Goal: Task Accomplishment & Management: Complete application form

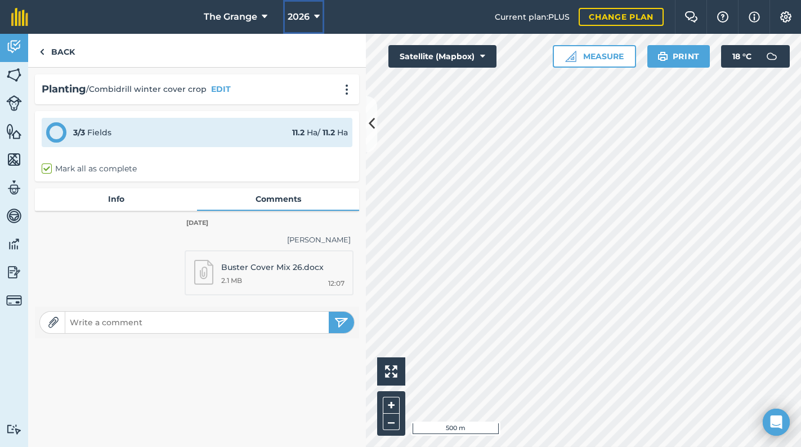
click at [313, 15] on button "2026" at bounding box center [303, 17] width 41 height 34
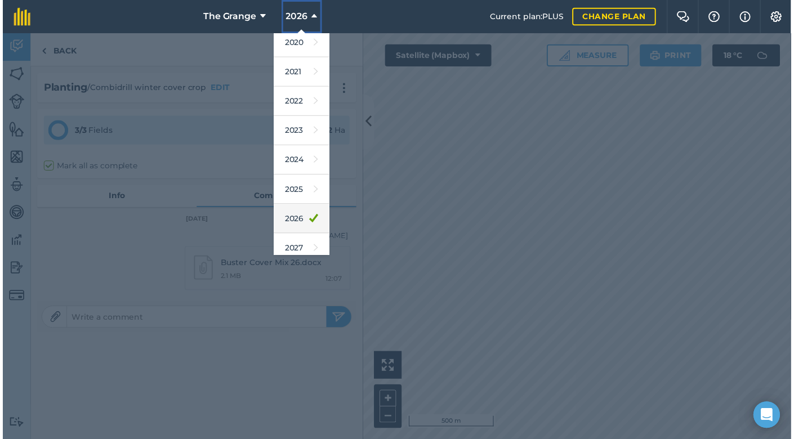
scroll to position [102, 0]
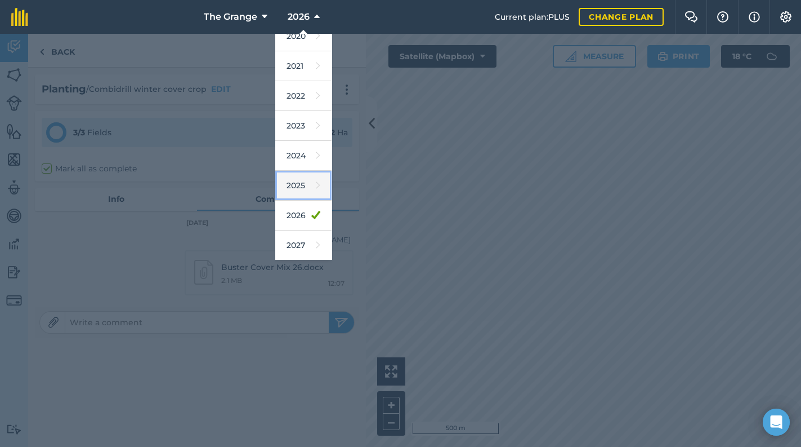
click at [307, 184] on link "2025" at bounding box center [303, 186] width 56 height 30
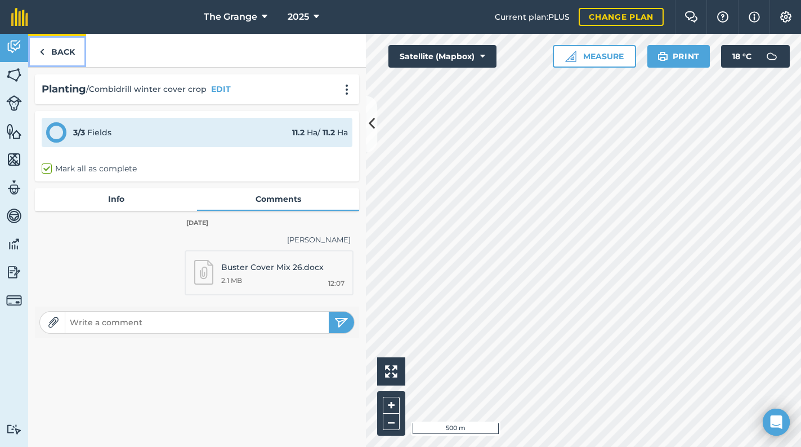
click at [42, 46] on img at bounding box center [41, 52] width 5 height 14
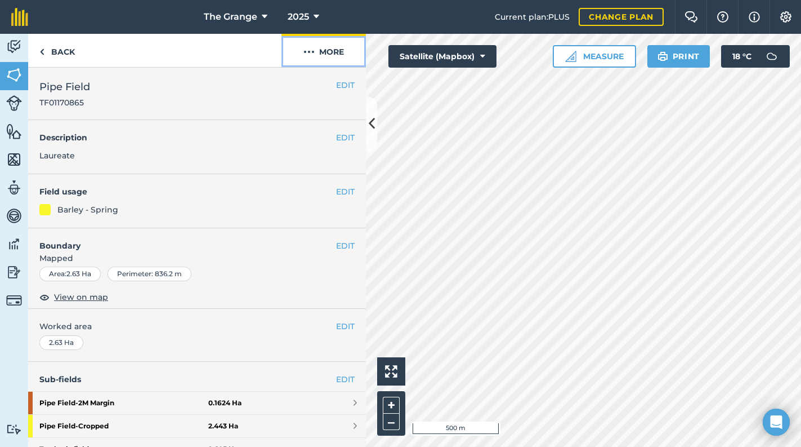
click at [314, 48] on img at bounding box center [309, 52] width 11 height 14
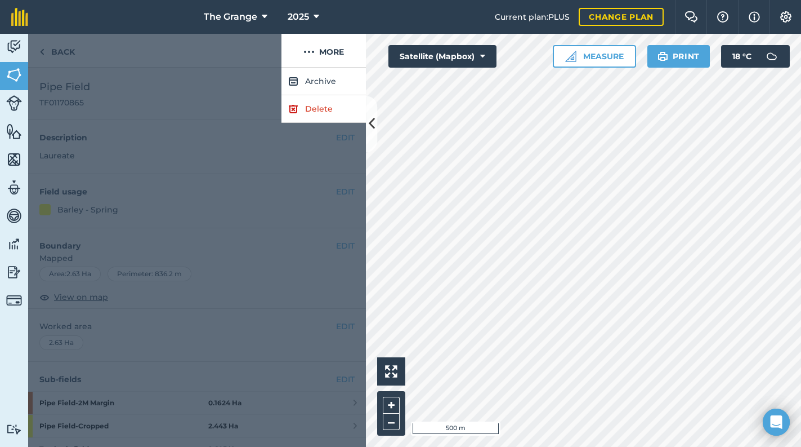
click at [257, 54] on div at bounding box center [154, 51] width 253 height 34
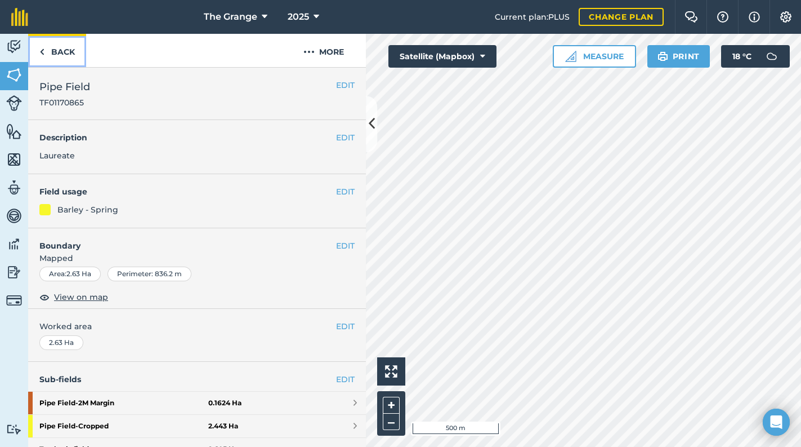
click at [64, 47] on link "Back" at bounding box center [57, 50] width 58 height 33
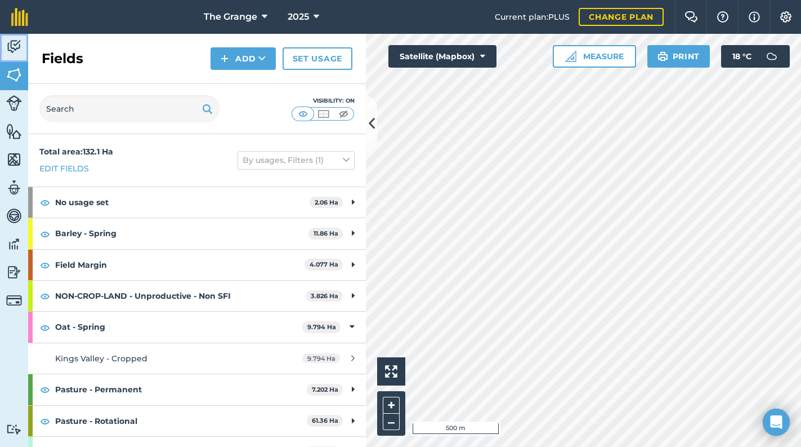
click at [21, 48] on img at bounding box center [14, 46] width 16 height 17
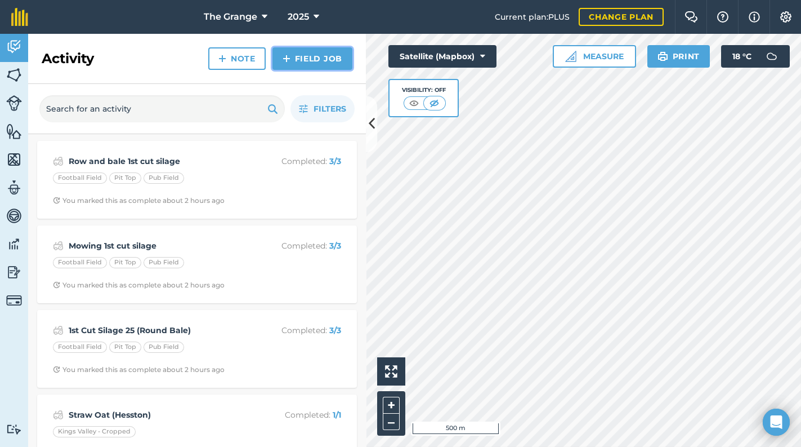
click at [309, 54] on link "Field Job" at bounding box center [313, 58] width 80 height 23
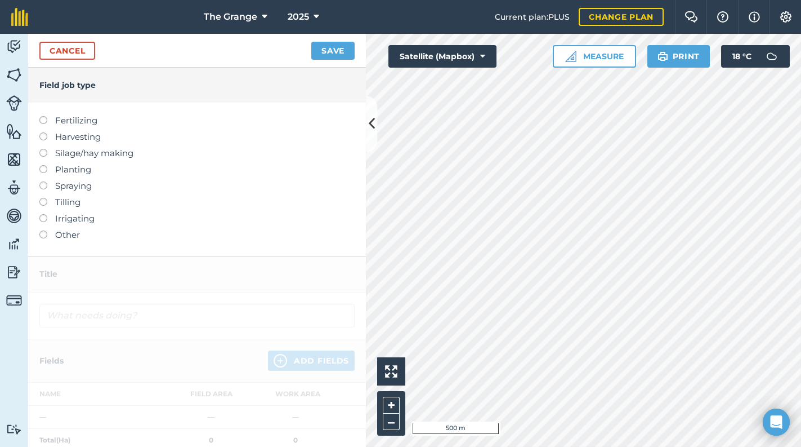
click at [47, 166] on label "Planting" at bounding box center [196, 170] width 315 height 14
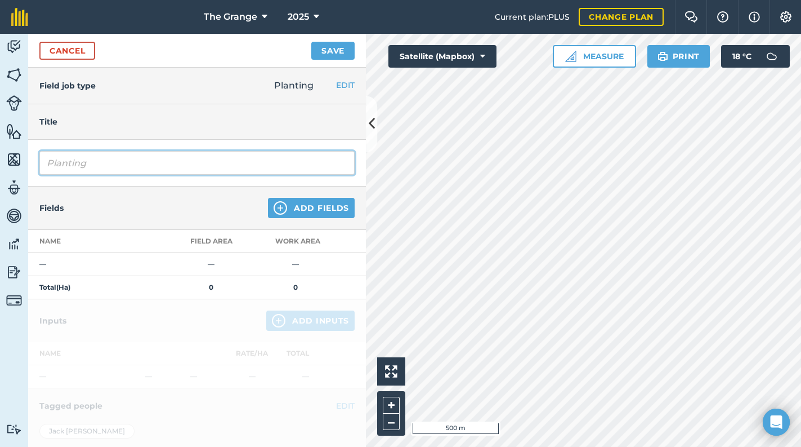
click at [68, 171] on input "Planting" at bounding box center [196, 163] width 315 height 24
drag, startPoint x: 102, startPoint y: 167, endPoint x: 29, endPoint y: 164, distance: 73.8
click at [29, 164] on div "Planting" at bounding box center [197, 163] width 338 height 47
type input "R"
drag, startPoint x: 173, startPoint y: 162, endPoint x: 180, endPoint y: 165, distance: 7.3
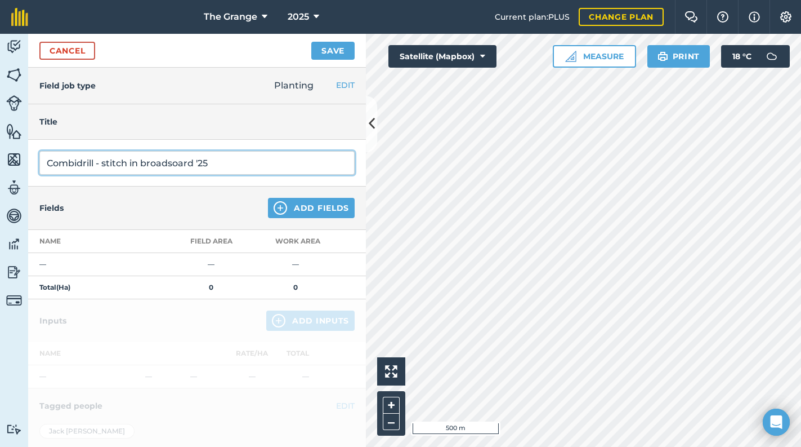
click at [173, 162] on input "Combidrill - stitch in broadsoard '25" at bounding box center [196, 163] width 315 height 24
click at [145, 162] on input "Combidrill - stitch in broadswoard '25" at bounding box center [196, 163] width 315 height 24
type input "Combidrill - stitch in [GEOGRAPHIC_DATA] '25"
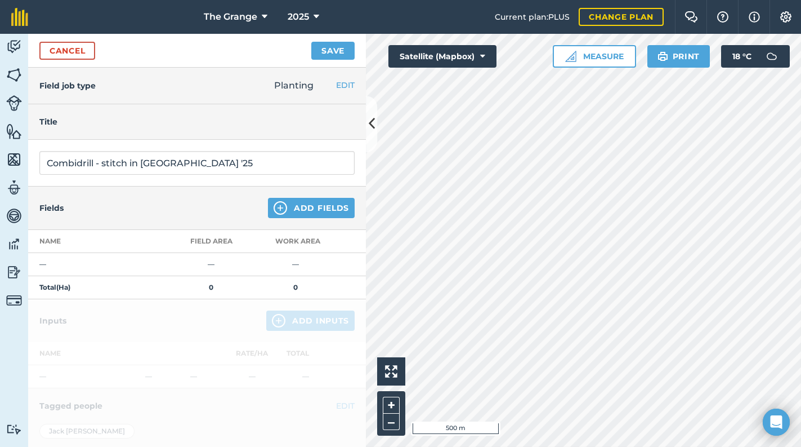
click at [180, 190] on div "Fields Add Fields" at bounding box center [197, 207] width 338 height 43
click at [286, 206] on button "Add Fields" at bounding box center [311, 208] width 87 height 20
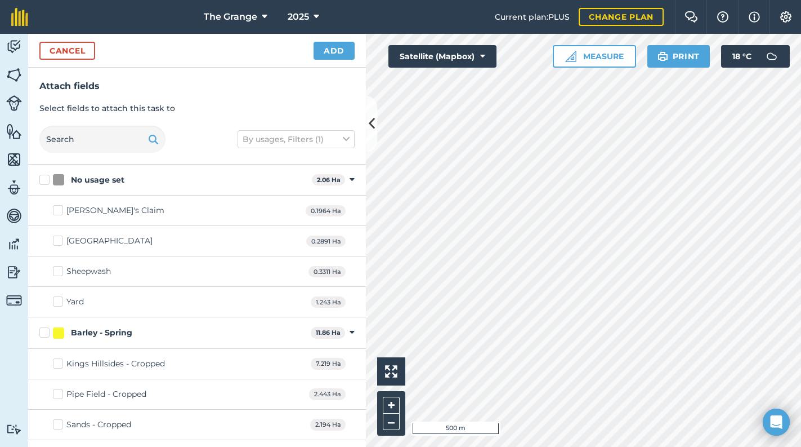
checkbox input "true"
click at [331, 56] on button "Add" at bounding box center [334, 51] width 41 height 18
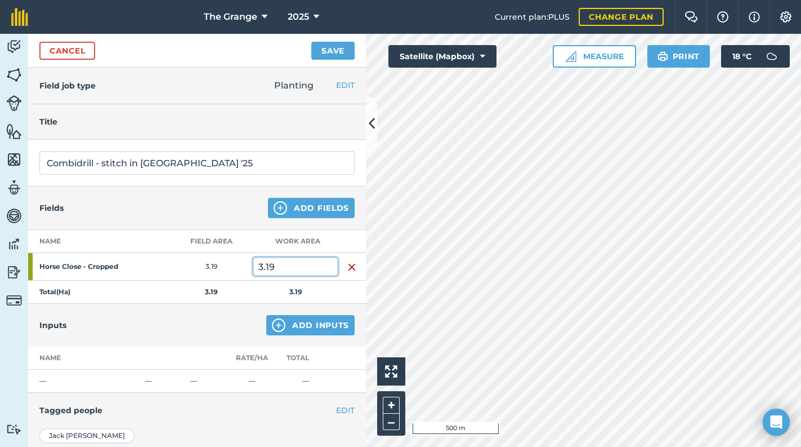
click at [280, 264] on input "3.19" at bounding box center [295, 266] width 84 height 18
drag, startPoint x: 282, startPoint y: 265, endPoint x: 238, endPoint y: 273, distance: 44.7
click at [238, 273] on tr "Horse Close - Cropped 3.19 3.19" at bounding box center [197, 267] width 338 height 28
type input "2"
click at [309, 324] on button "Add Inputs" at bounding box center [310, 325] width 88 height 20
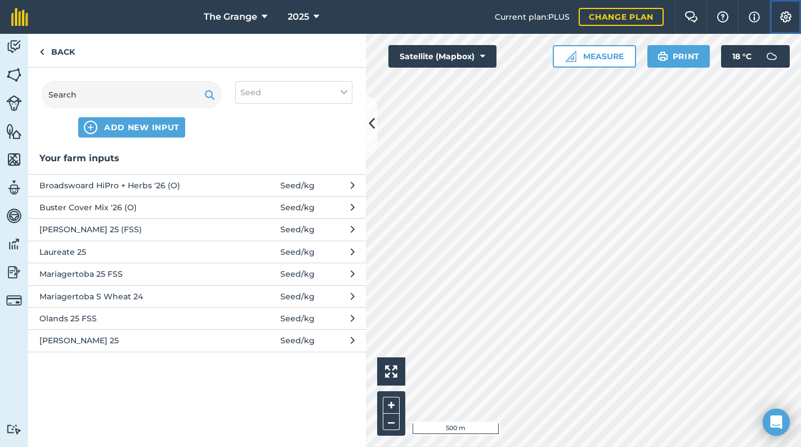
click at [789, 16] on img at bounding box center [786, 16] width 14 height 11
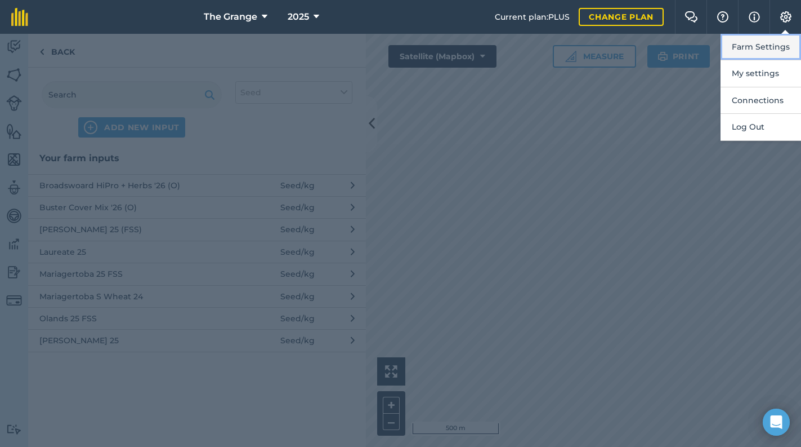
click at [789, 51] on button "Farm Settings" at bounding box center [761, 47] width 81 height 26
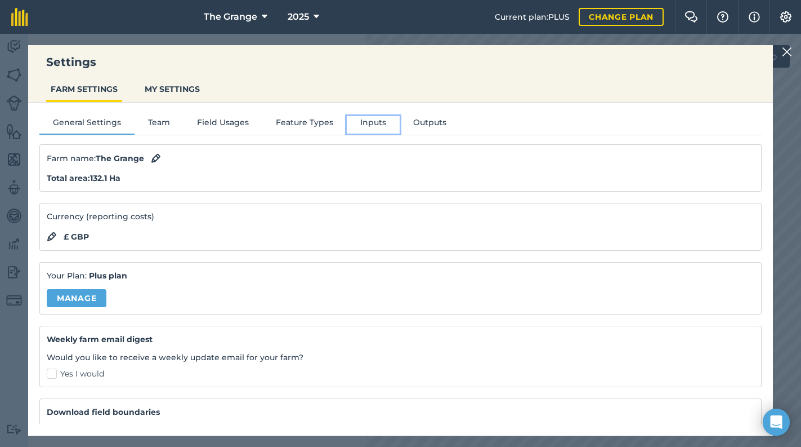
click at [371, 123] on button "Inputs" at bounding box center [373, 124] width 53 height 17
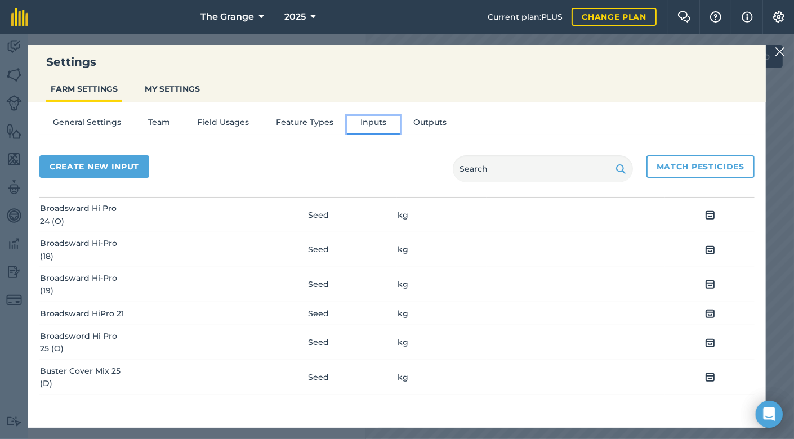
scroll to position [958, 0]
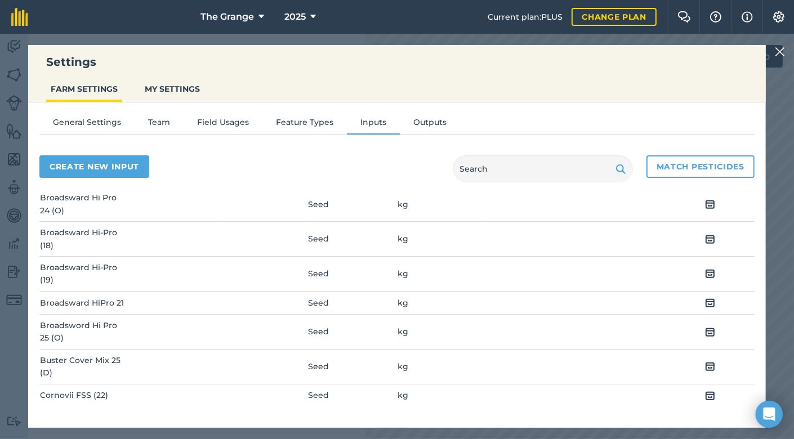
click at [105, 320] on td "Broadsword Hi Pro 25 (O)" at bounding box center [84, 331] width 90 height 35
click at [112, 315] on td "Broadsword Hi Pro 25 (O)" at bounding box center [84, 331] width 90 height 35
click at [711, 325] on img at bounding box center [710, 332] width 10 height 14
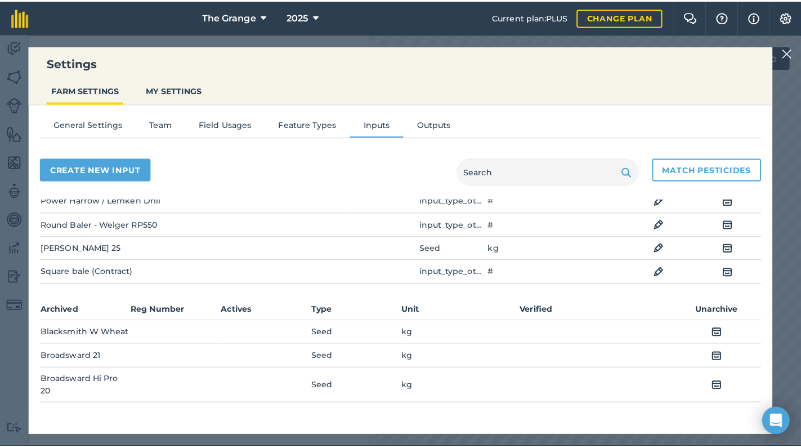
scroll to position [742, 0]
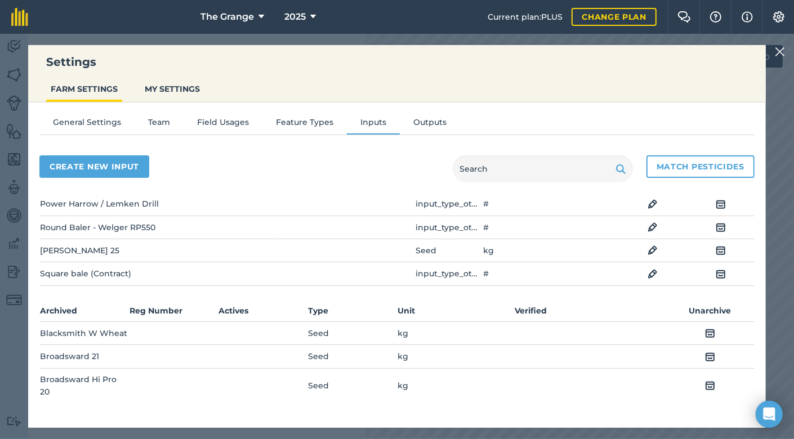
click at [785, 53] on img at bounding box center [780, 52] width 10 height 14
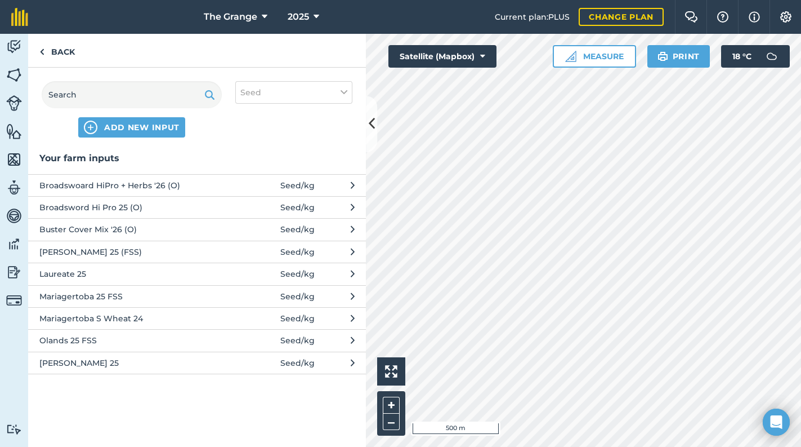
click at [140, 209] on span "Broadsword Hi Pro 25 (O)" at bounding box center [131, 207] width 184 height 12
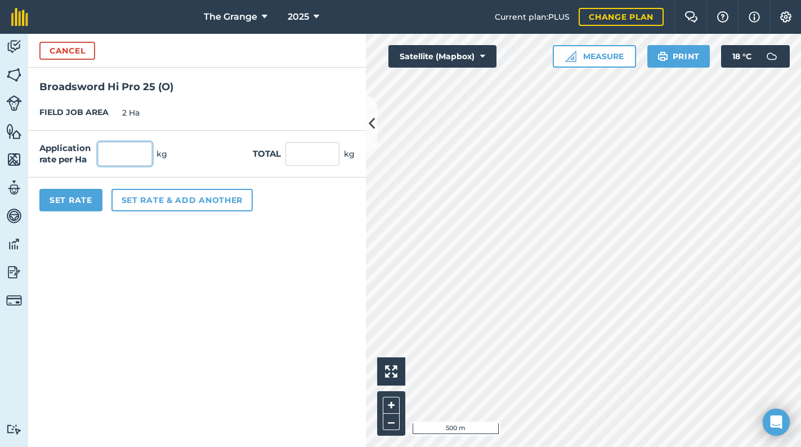
click at [119, 158] on input "text" at bounding box center [125, 154] width 54 height 24
type input "2"
type input "38"
type input "76"
click at [68, 202] on button "Set Rate" at bounding box center [70, 200] width 63 height 23
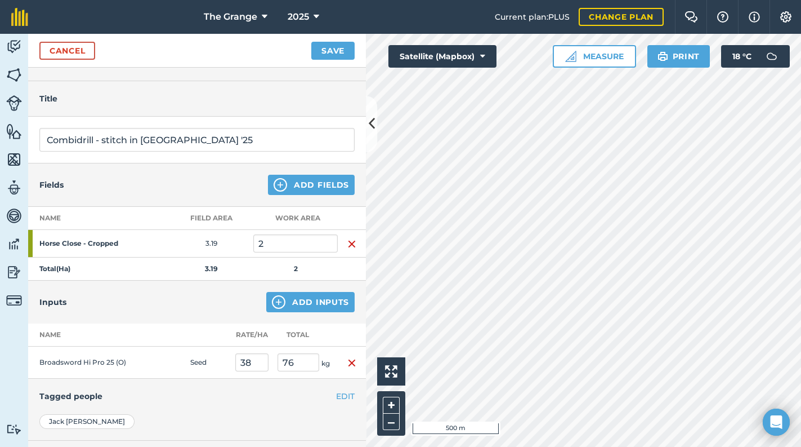
scroll to position [0, 0]
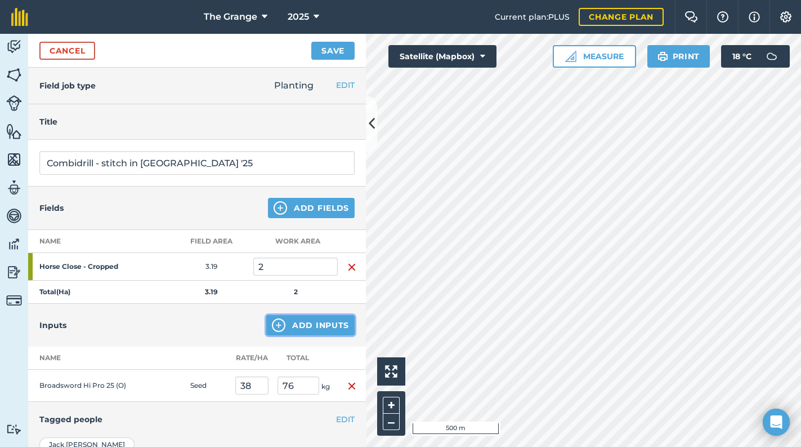
click at [292, 325] on button "Add Inputs" at bounding box center [310, 325] width 88 height 20
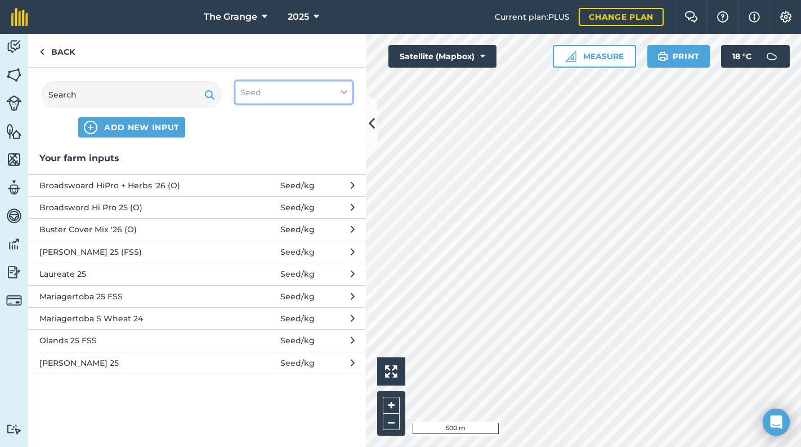
click at [315, 90] on button "Seed" at bounding box center [293, 92] width 117 height 23
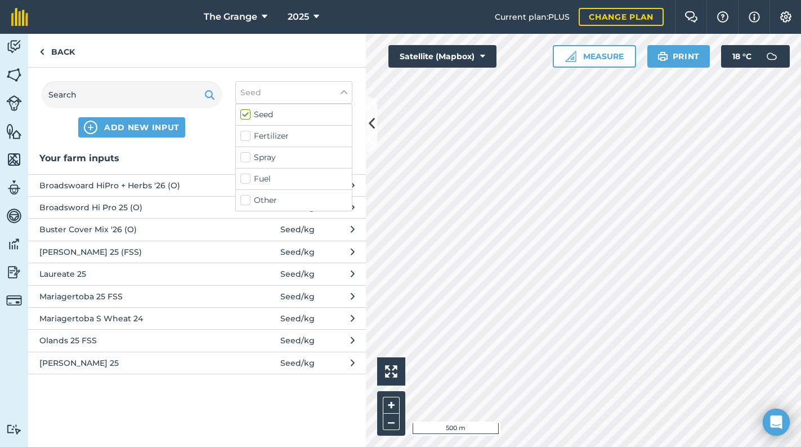
click at [265, 200] on label "Other" at bounding box center [293, 200] width 107 height 12
click at [248, 200] on input "Other" at bounding box center [243, 197] width 7 height 7
checkbox input "true"
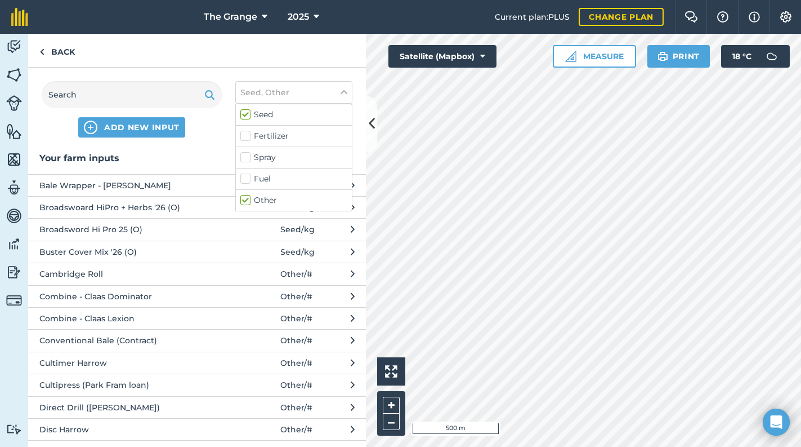
click at [207, 142] on div "ADD NEW INPUT Seed, Other Seed Fertilizer Spray Fuel Other" at bounding box center [197, 109] width 338 height 83
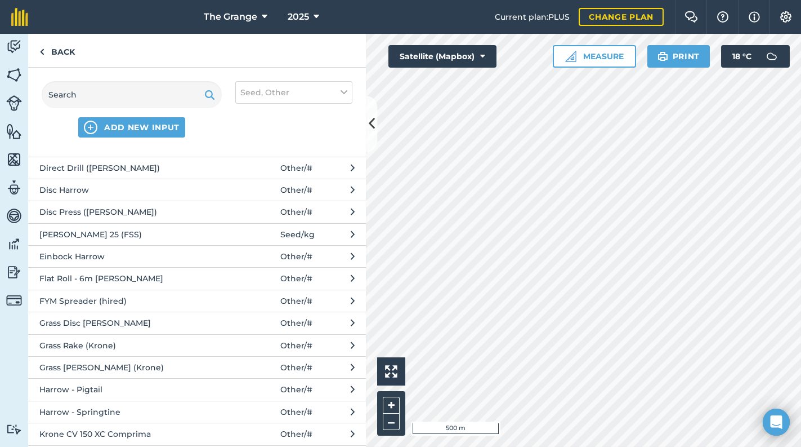
scroll to position [191, 0]
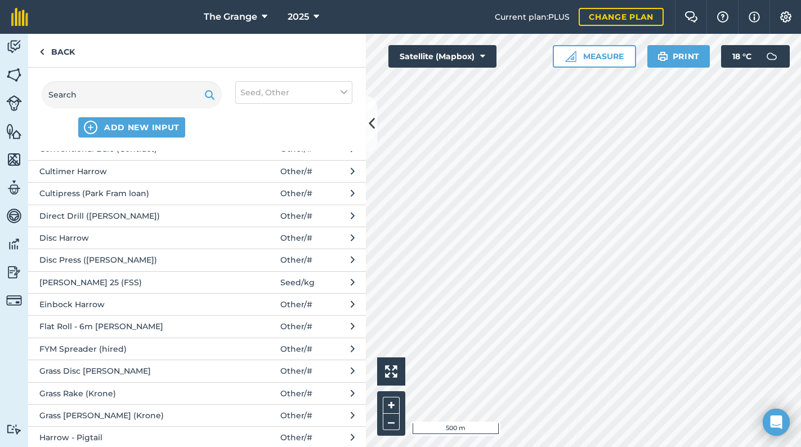
click at [104, 167] on span "Cultimer Harrow" at bounding box center [131, 171] width 184 height 12
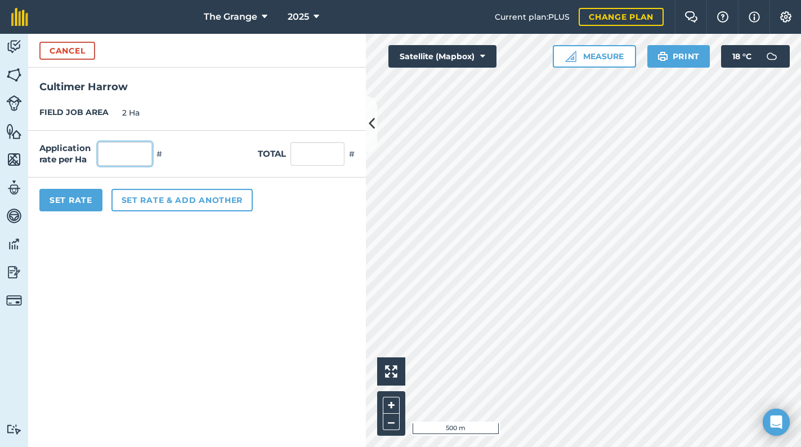
click at [123, 151] on input "text" at bounding box center [125, 154] width 54 height 24
type input "1"
click at [69, 50] on button "Cancel" at bounding box center [67, 51] width 56 height 18
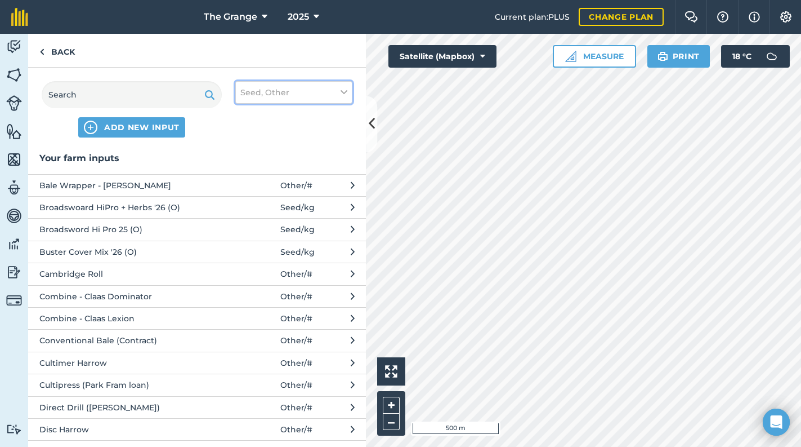
click at [310, 92] on button "Seed, Other" at bounding box center [293, 92] width 117 height 23
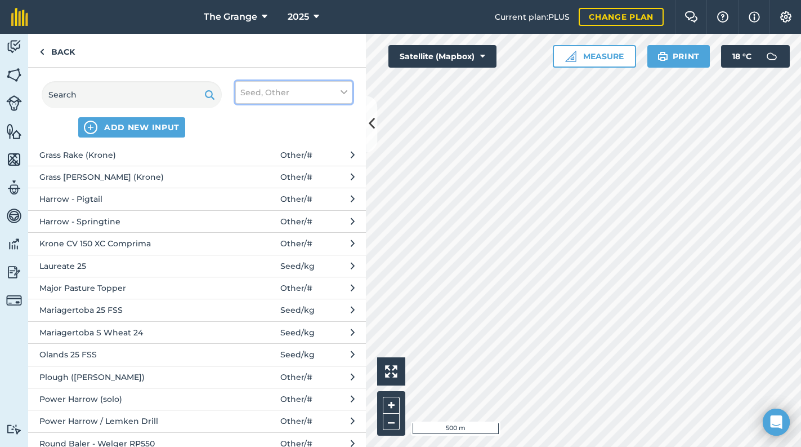
scroll to position [431, 0]
click at [144, 418] on span "Power Harrow / Lemken Drill" at bounding box center [131, 419] width 184 height 12
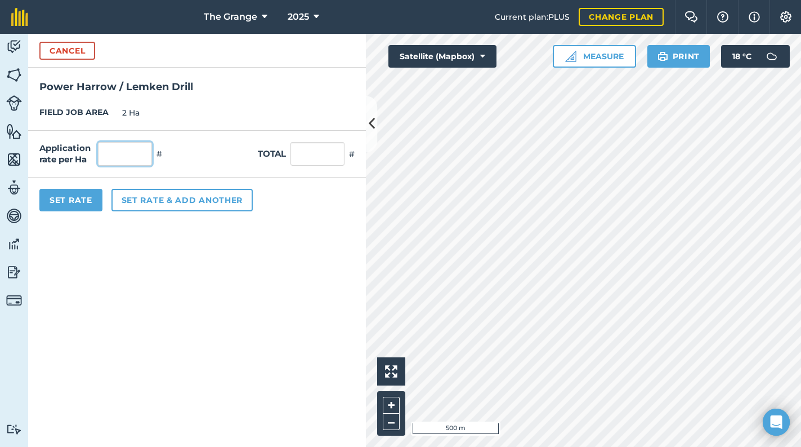
drag, startPoint x: 144, startPoint y: 150, endPoint x: 142, endPoint y: 156, distance: 6.4
click at [143, 151] on input "text" at bounding box center [125, 154] width 54 height 24
type input "1"
type input "2"
click at [140, 242] on form "Cancel Power Harrow / Lemken Drill FIELD JOB AREA 2 Ha Application rate per Ha …" at bounding box center [197, 240] width 338 height 413
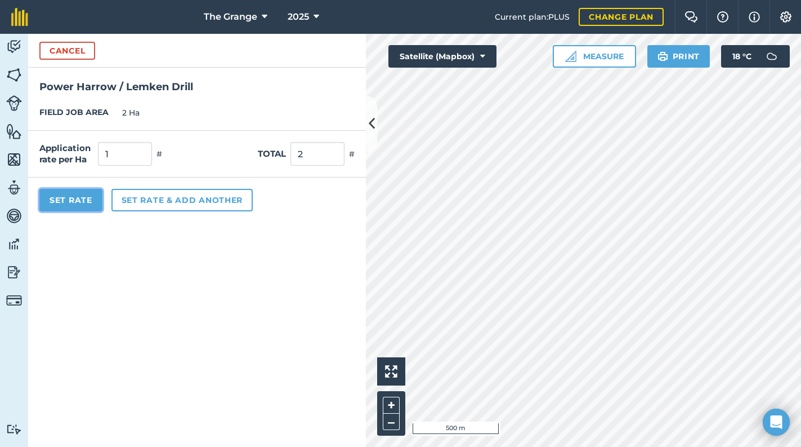
click at [80, 194] on button "Set Rate" at bounding box center [70, 200] width 63 height 23
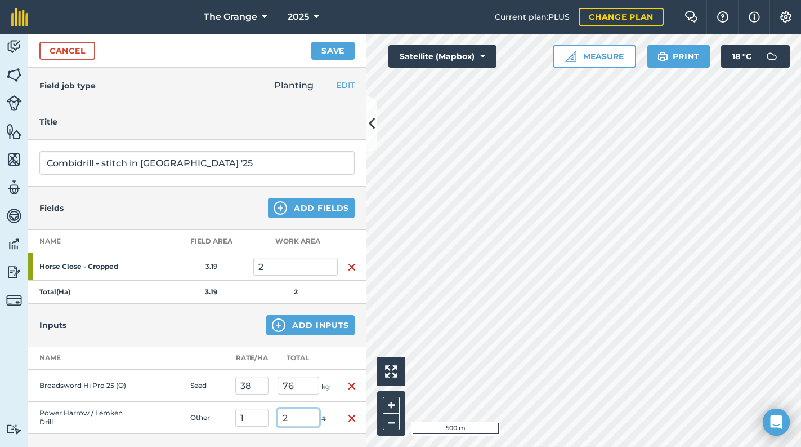
click at [249, 423] on tr "Power Harrow / Lemken Drill Other 1 2 #" at bounding box center [197, 417] width 338 height 32
type input "1"
type input "0.5"
click at [221, 420] on td "Other" at bounding box center [208, 417] width 45 height 32
click at [328, 50] on button "Save" at bounding box center [332, 51] width 43 height 18
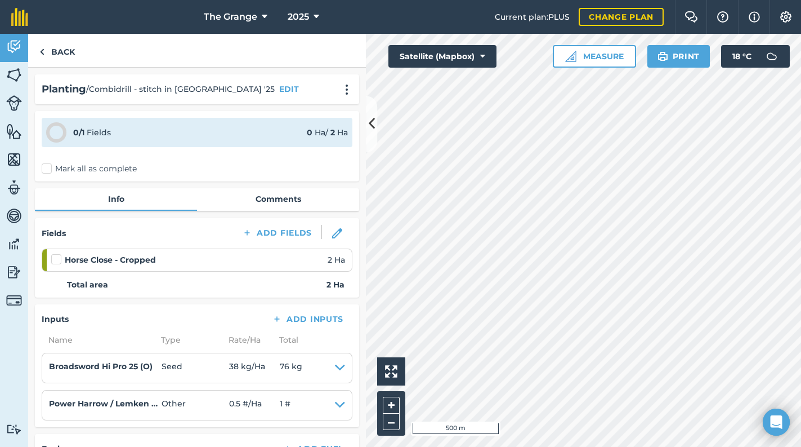
click at [109, 169] on label "Mark all as complete" at bounding box center [89, 169] width 95 height 12
click at [49, 169] on input "Mark all as complete" at bounding box center [45, 166] width 7 height 7
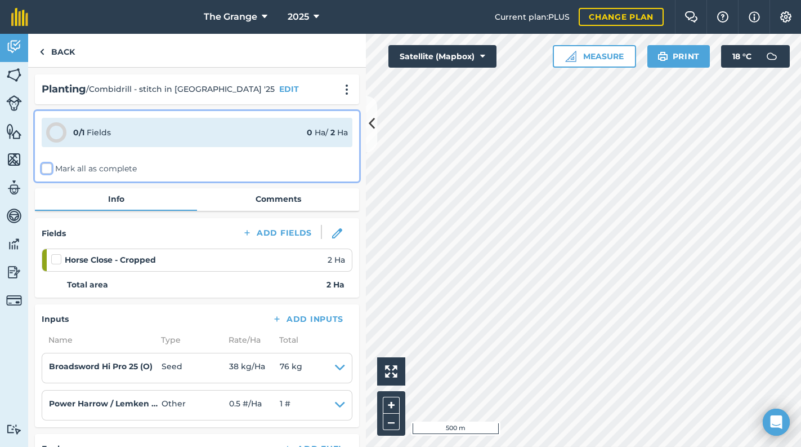
checkbox input "false"
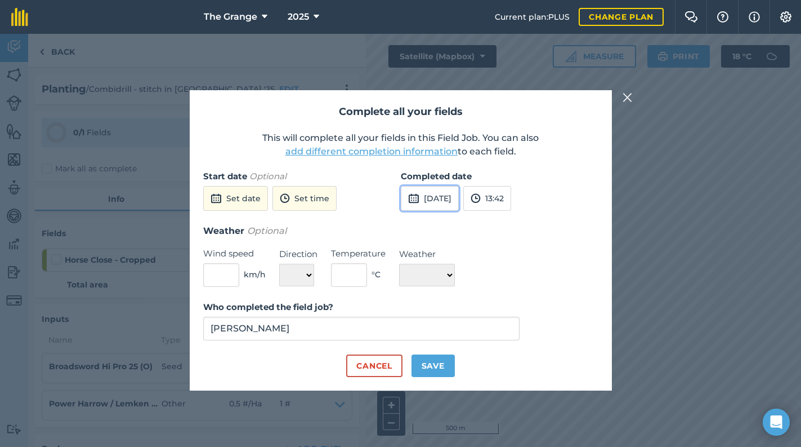
click at [449, 197] on button "[DATE]" at bounding box center [430, 198] width 58 height 25
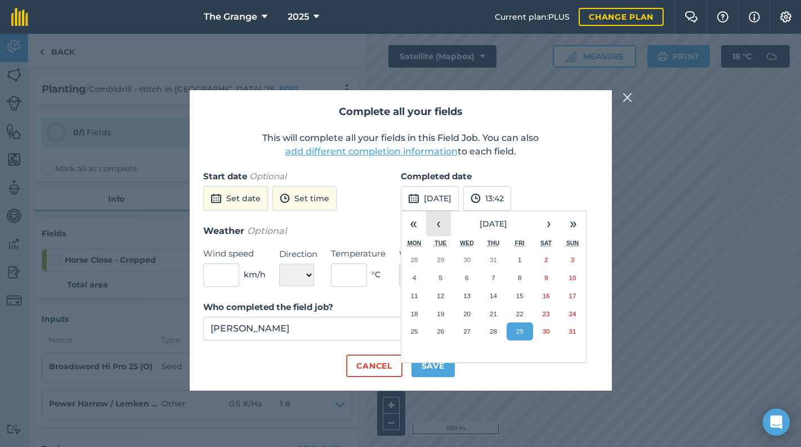
click at [435, 231] on button "‹" at bounding box center [438, 223] width 25 height 25
click at [525, 273] on button "6" at bounding box center [520, 278] width 26 height 18
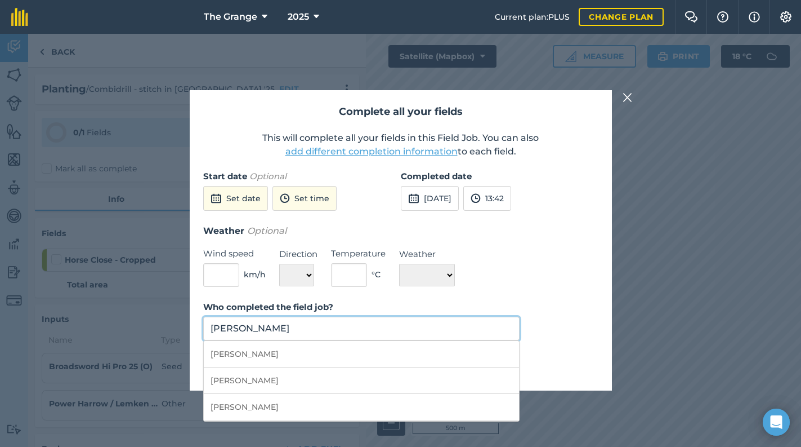
click at [337, 332] on input "[PERSON_NAME]" at bounding box center [361, 328] width 317 height 24
click at [421, 356] on li "[PERSON_NAME]" at bounding box center [362, 354] width 316 height 26
type input "[PERSON_NAME]"
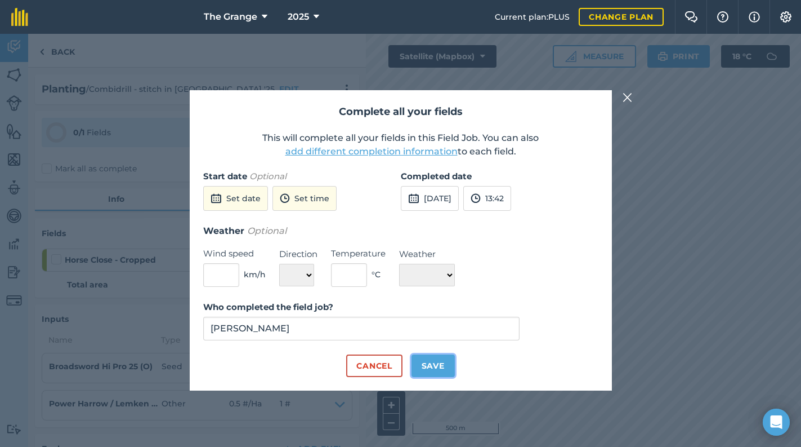
click at [439, 367] on button "Save" at bounding box center [433, 365] width 43 height 23
checkbox input "true"
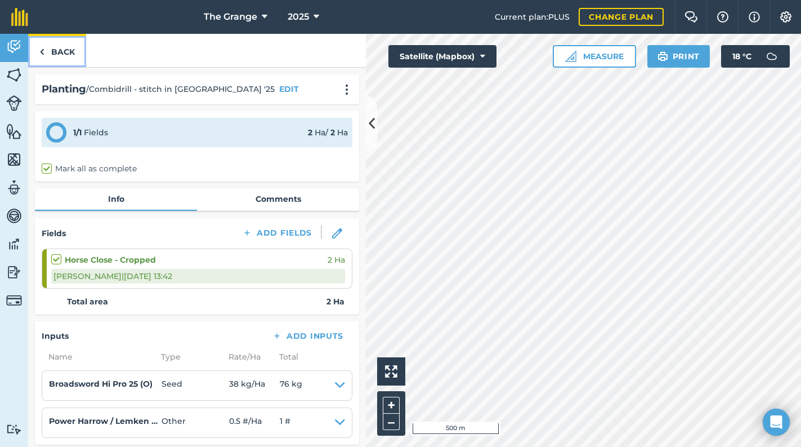
click at [61, 57] on link "Back" at bounding box center [57, 50] width 58 height 33
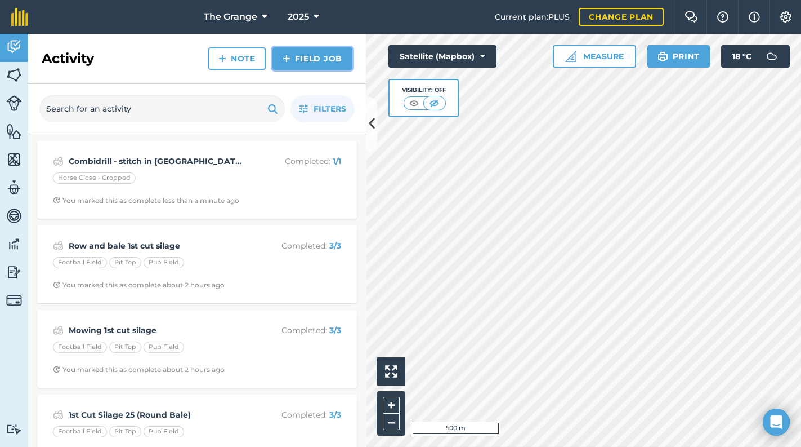
click at [309, 68] on link "Field Job" at bounding box center [313, 58] width 80 height 23
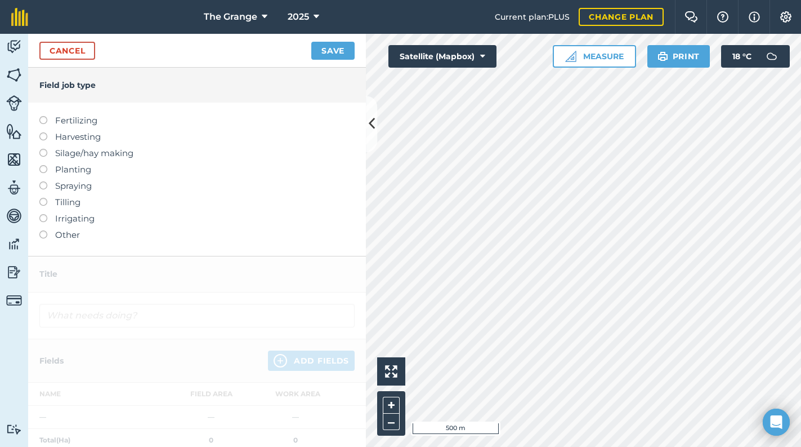
click at [77, 237] on label "Other" at bounding box center [196, 235] width 315 height 14
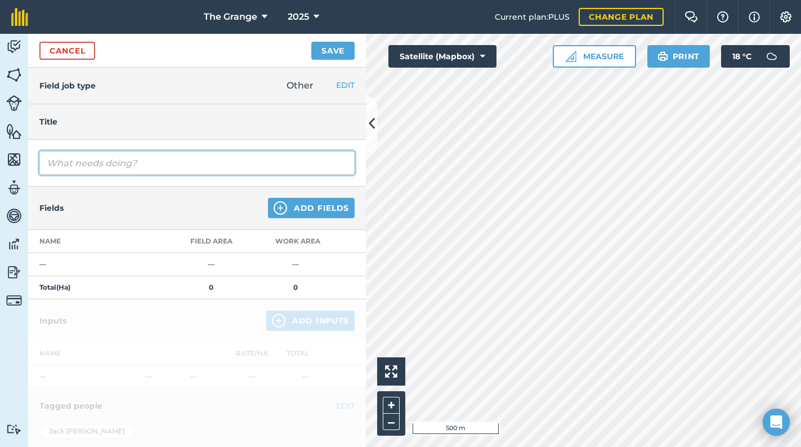
click at [188, 166] on input "text" at bounding box center [196, 163] width 315 height 24
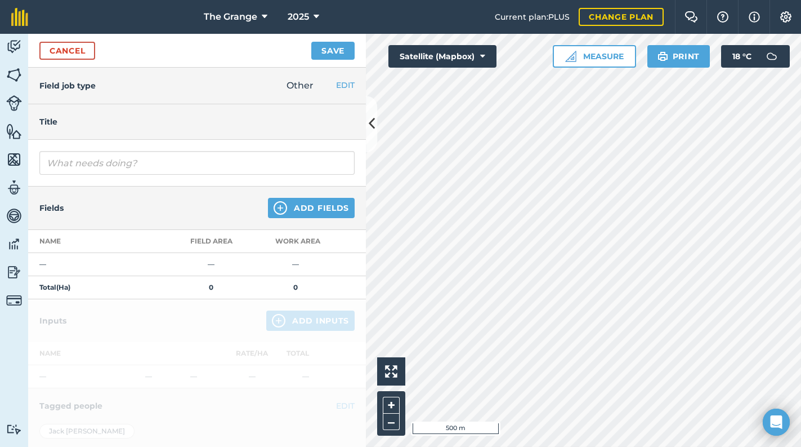
drag, startPoint x: 194, startPoint y: 205, endPoint x: 181, endPoint y: 191, distance: 19.1
click at [194, 205] on div "Fields Add Fields" at bounding box center [197, 207] width 338 height 43
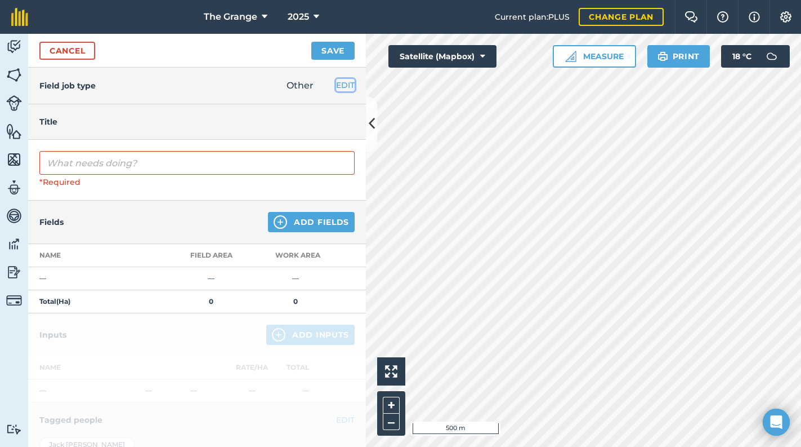
click at [338, 80] on button "EDIT" at bounding box center [345, 85] width 19 height 12
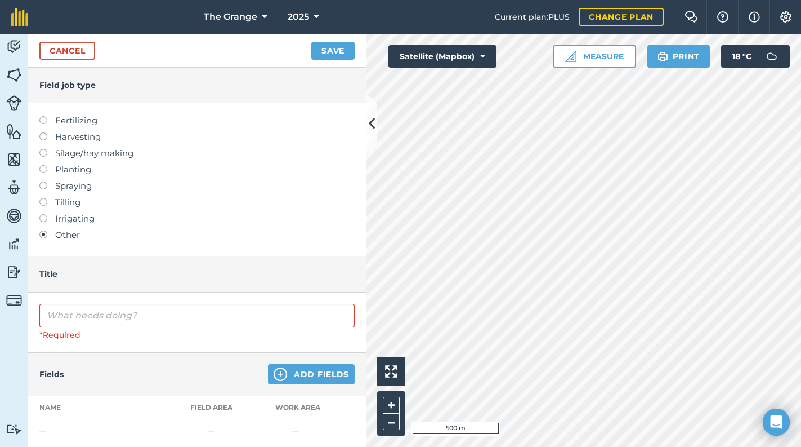
click at [53, 233] on label "Other" at bounding box center [196, 235] width 315 height 14
click at [71, 200] on label "Tilling" at bounding box center [196, 202] width 315 height 14
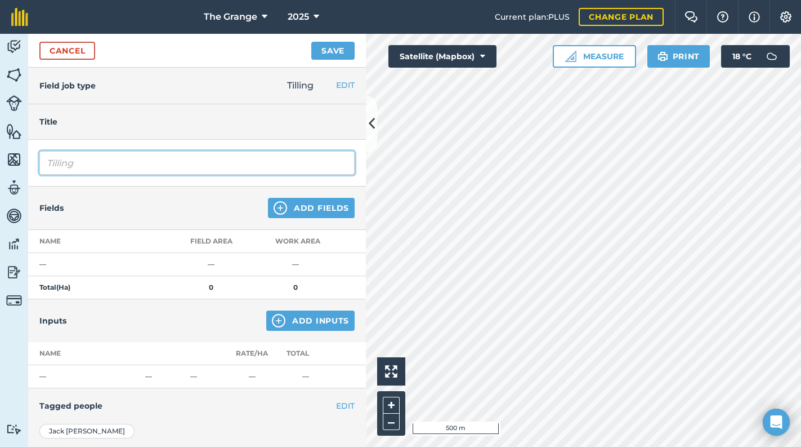
click at [85, 168] on input "Tilling" at bounding box center [196, 163] width 315 height 24
drag, startPoint x: 85, startPoint y: 168, endPoint x: 0, endPoint y: 167, distance: 85.0
click at [0, 167] on div "Activity Fields Livestock Features Maps Team Vehicles Data Reporting Billing Tu…" at bounding box center [400, 240] width 801 height 413
type input "Cultimered"
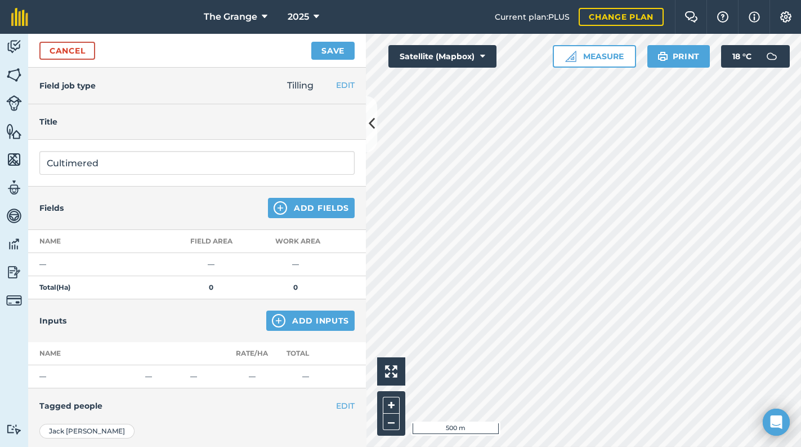
click at [188, 206] on div "Fields Add Fields" at bounding box center [197, 207] width 338 height 43
click at [291, 200] on button "Add Fields" at bounding box center [311, 208] width 87 height 20
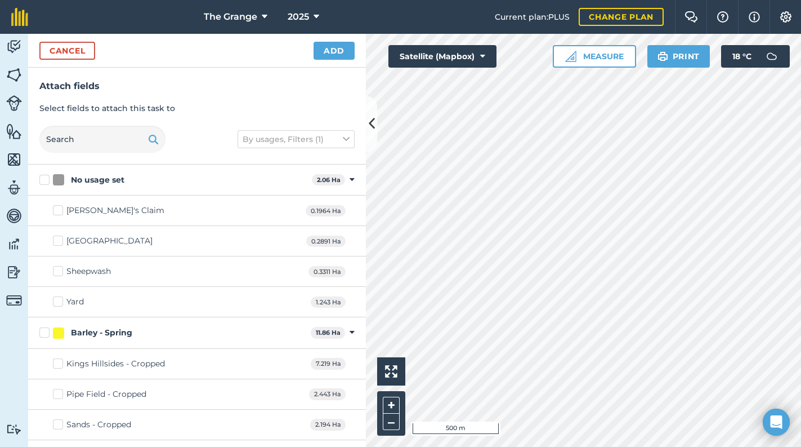
checkbox input "true"
checkbox input "false"
click at [327, 64] on div "Cancel Add" at bounding box center [197, 51] width 338 height 34
click at [327, 54] on button "Add" at bounding box center [334, 51] width 41 height 18
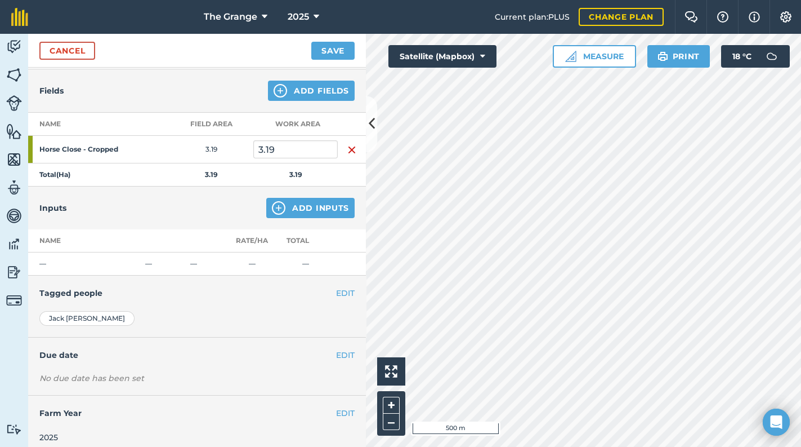
scroll to position [123, 0]
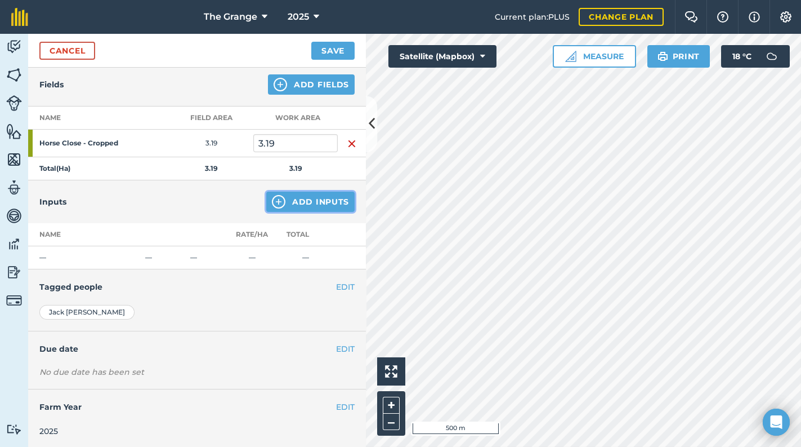
click at [315, 196] on button "Add Inputs" at bounding box center [310, 201] width 88 height 20
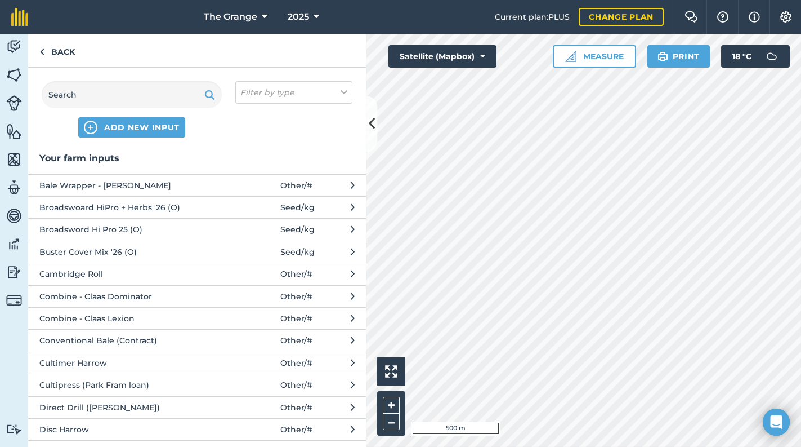
click at [115, 360] on span "Cultimer Harrow" at bounding box center [131, 362] width 184 height 12
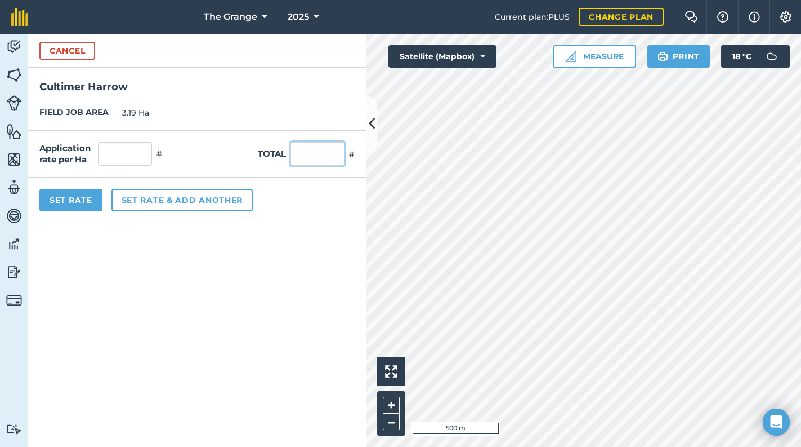
click at [341, 151] on input "text" at bounding box center [318, 154] width 54 height 24
type input "1"
type input "0.313"
click at [235, 229] on form "Cancel Cultimer [GEOGRAPHIC_DATA] JOB AREA 3.19 Ha Application rate per Ha 0.31…" at bounding box center [197, 240] width 338 height 413
click at [74, 203] on button "Set Rate" at bounding box center [70, 200] width 63 height 23
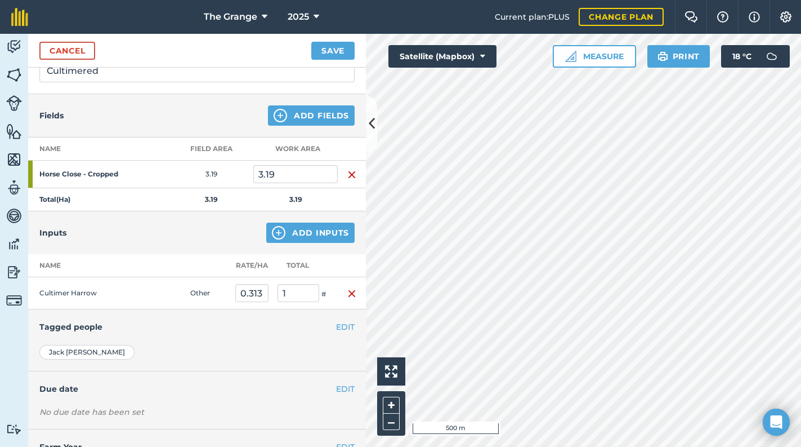
scroll to position [96, 0]
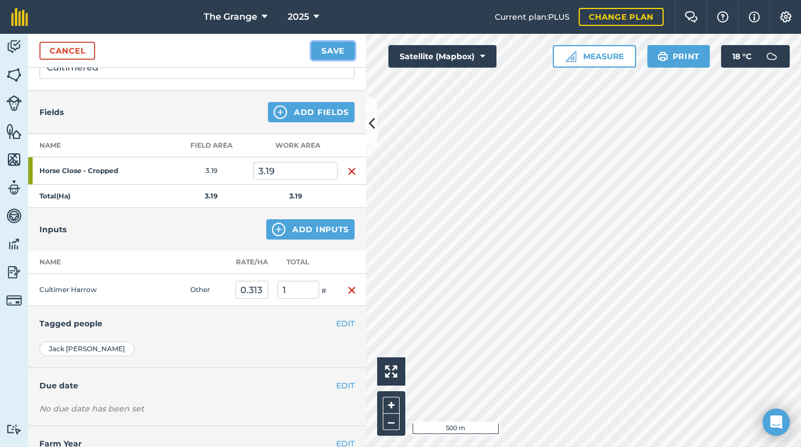
click at [326, 46] on button "Save" at bounding box center [332, 51] width 43 height 18
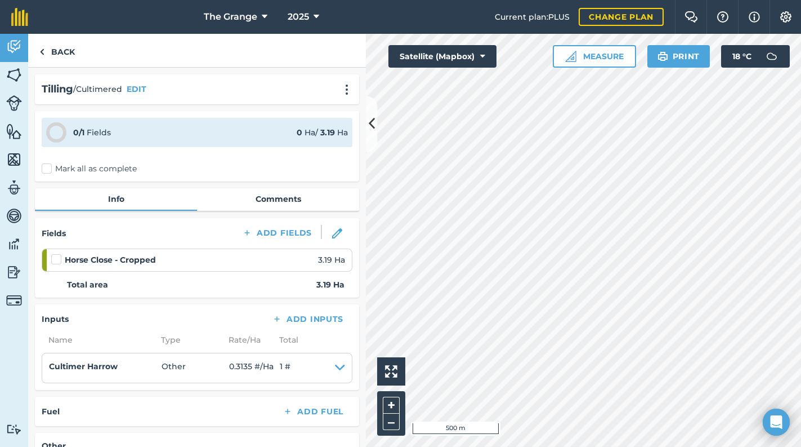
click at [88, 174] on div "0 / 1 Fields 0 Ha / 3.19 [PERSON_NAME] all as complete" at bounding box center [197, 146] width 324 height 70
click at [86, 168] on label "Mark all as complete" at bounding box center [89, 169] width 95 height 12
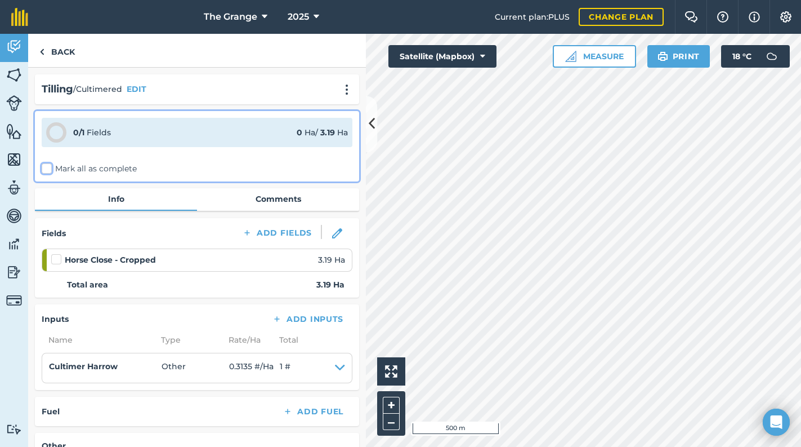
click at [49, 168] on input "Mark all as complete" at bounding box center [45, 166] width 7 height 7
checkbox input "false"
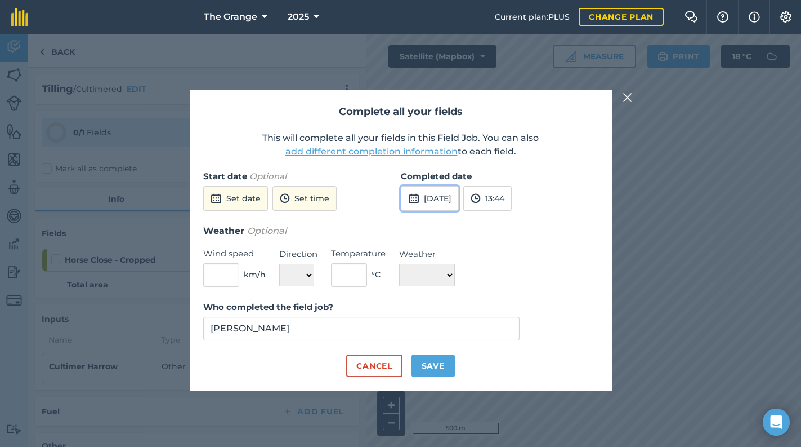
click at [427, 206] on button "[DATE]" at bounding box center [430, 198] width 58 height 25
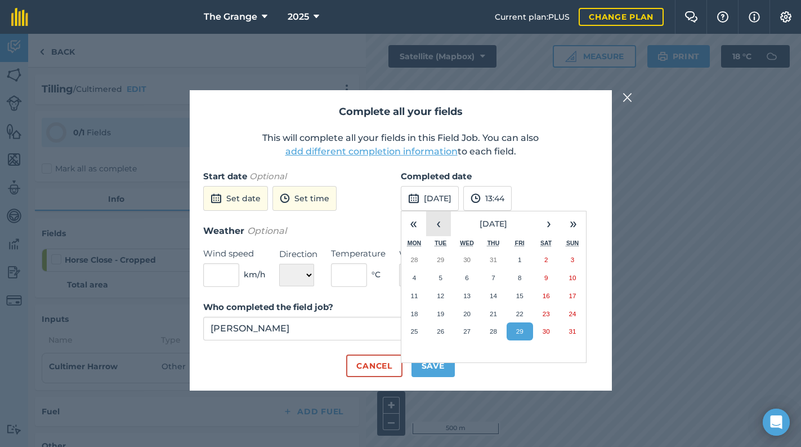
click at [430, 226] on button "‹" at bounding box center [438, 223] width 25 height 25
click at [530, 284] on button "6" at bounding box center [520, 278] width 26 height 18
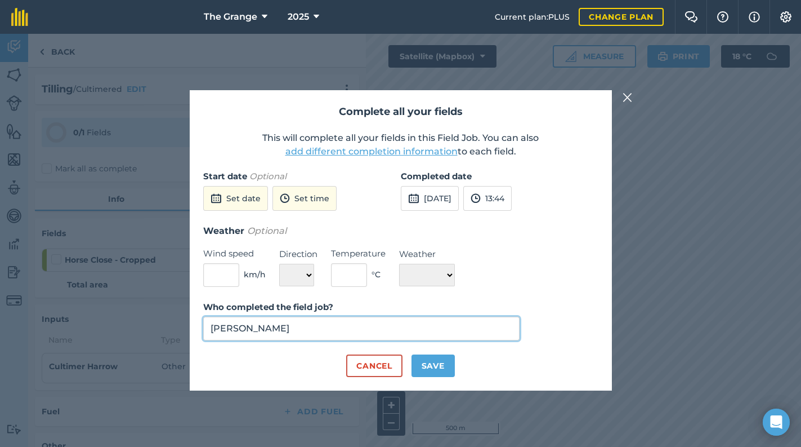
click at [338, 332] on input "[PERSON_NAME]" at bounding box center [361, 328] width 317 height 24
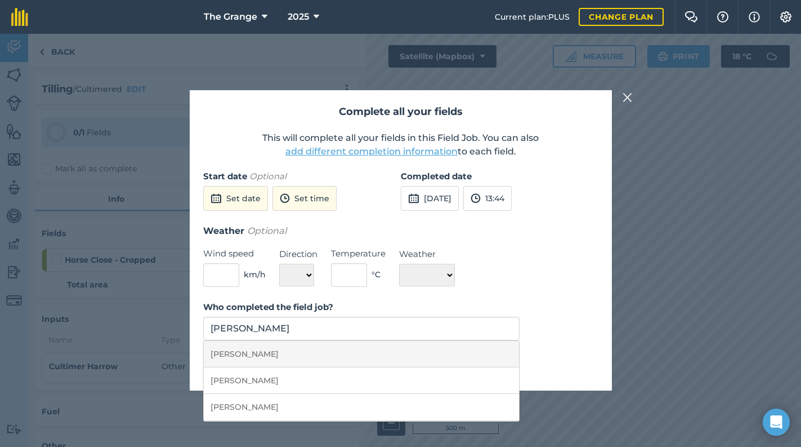
click at [437, 351] on li "[PERSON_NAME]" at bounding box center [362, 354] width 316 height 26
type input "[PERSON_NAME]"
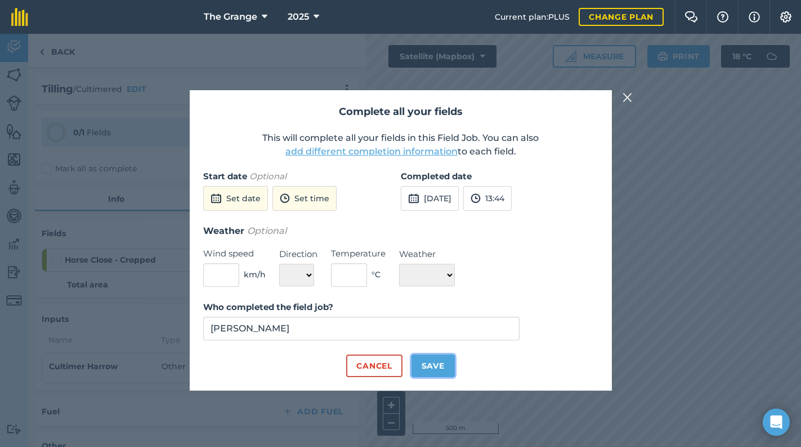
click at [441, 362] on button "Save" at bounding box center [433, 365] width 43 height 23
checkbox input "true"
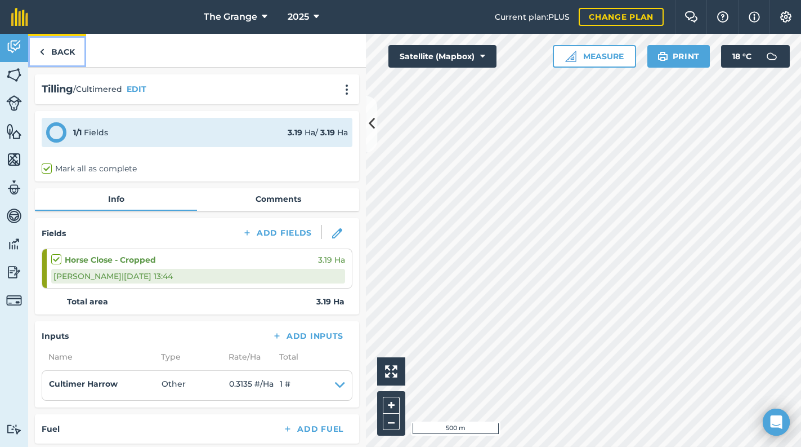
click at [68, 51] on link "Back" at bounding box center [57, 50] width 58 height 33
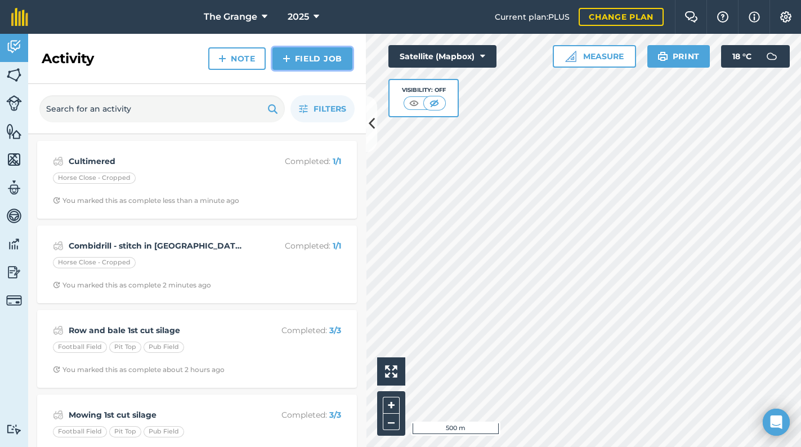
click at [322, 65] on link "Field Job" at bounding box center [313, 58] width 80 height 23
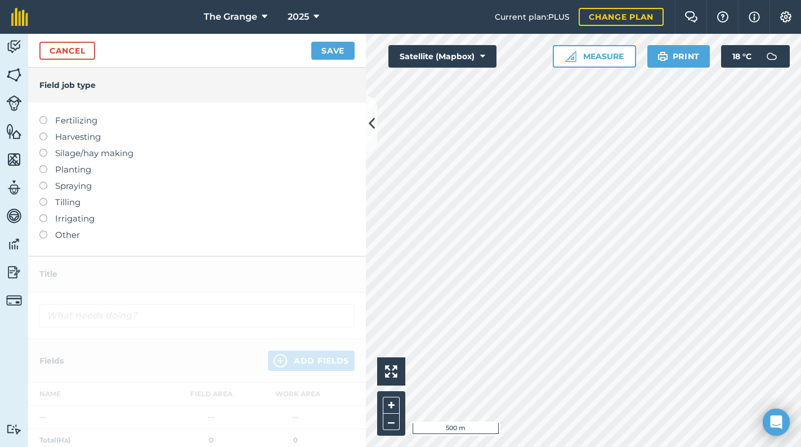
click at [61, 233] on label "Other" at bounding box center [196, 235] width 315 height 14
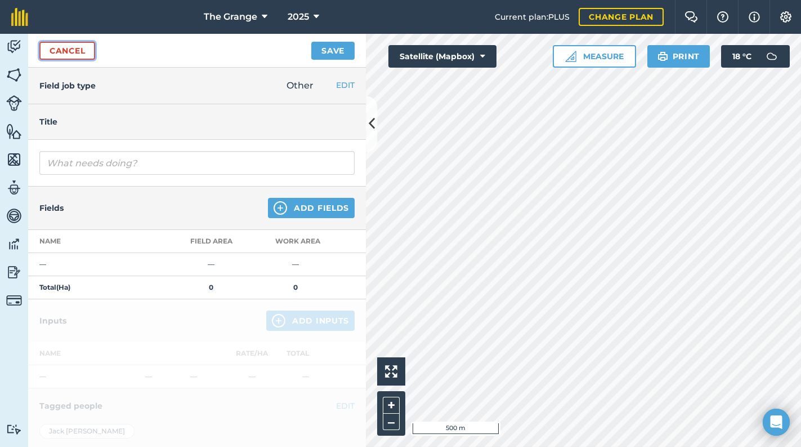
click at [79, 52] on link "Cancel" at bounding box center [67, 51] width 56 height 18
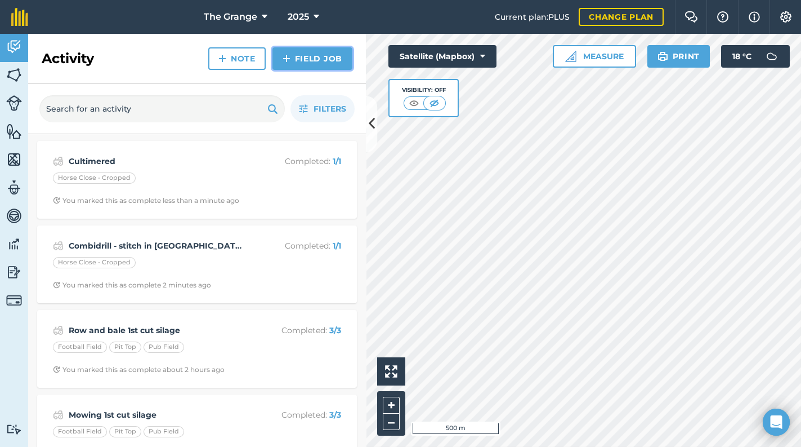
click at [303, 64] on link "Field Job" at bounding box center [313, 58] width 80 height 23
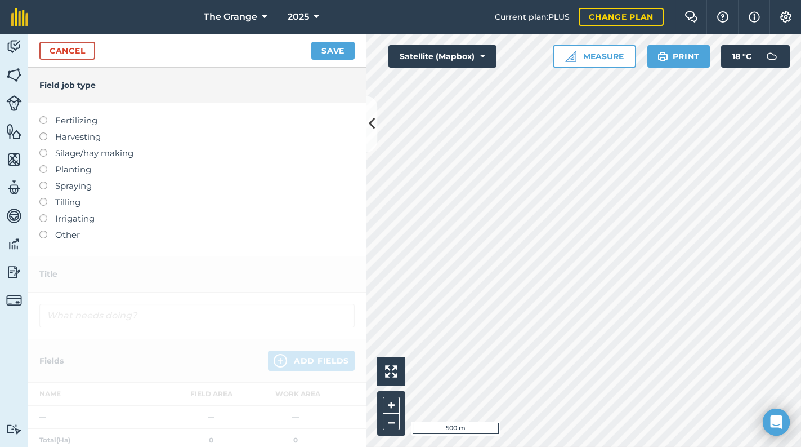
click at [80, 169] on label "Planting" at bounding box center [196, 170] width 315 height 14
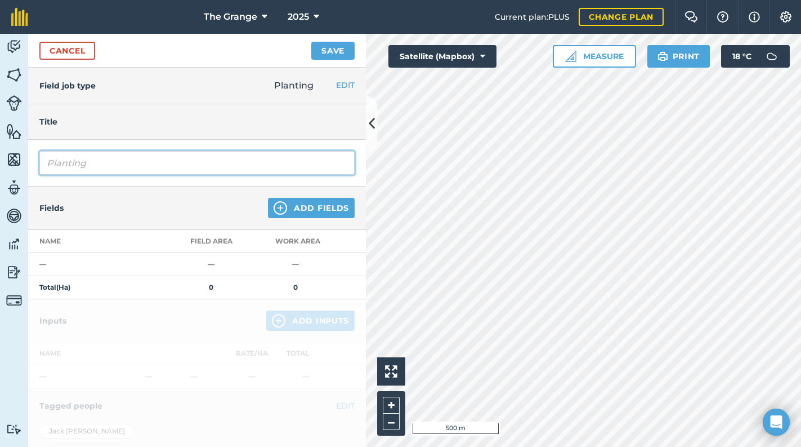
click at [132, 166] on input "Planting" at bounding box center [196, 163] width 315 height 24
drag, startPoint x: 23, startPoint y: 177, endPoint x: -2, endPoint y: 186, distance: 26.6
click at [0, 186] on html "The Grange 2025 Current plan : PLUS Change plan Farm Chat Help Info Settings Th…" at bounding box center [400, 223] width 801 height 447
type input "Flat roll"
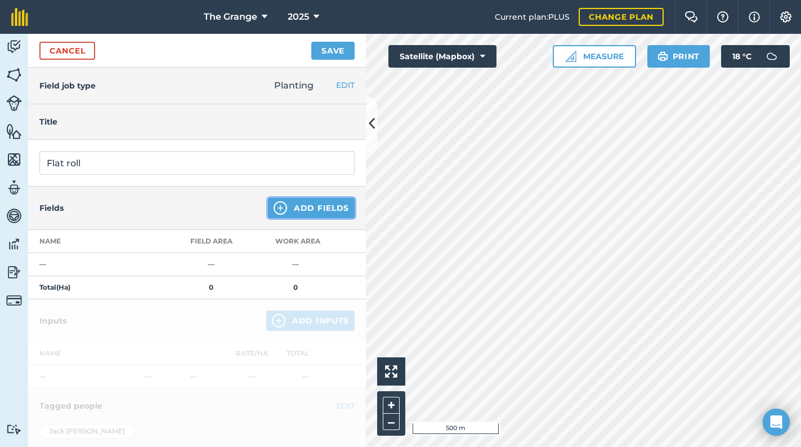
click at [280, 209] on img at bounding box center [281, 208] width 14 height 14
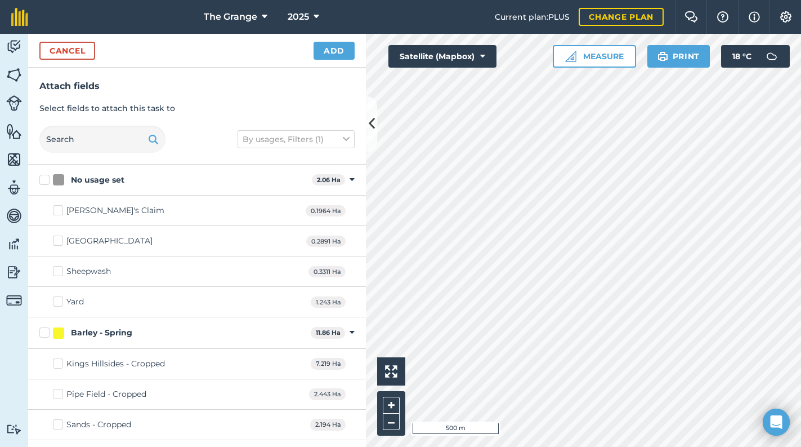
checkbox input "true"
click at [338, 52] on button "Add" at bounding box center [334, 51] width 41 height 18
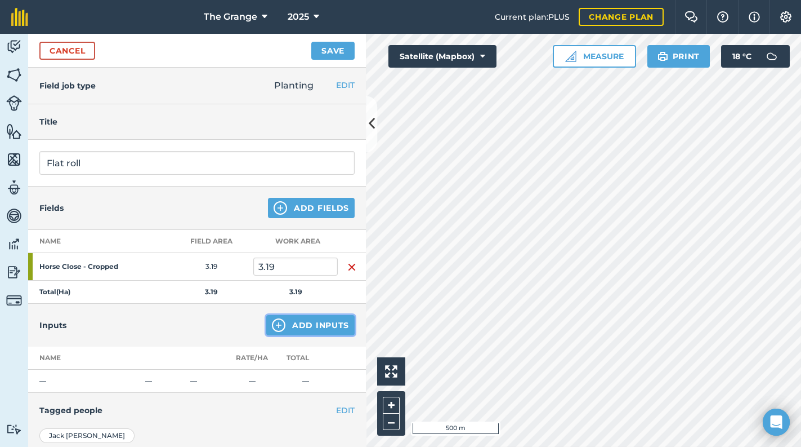
click at [293, 319] on button "Add Inputs" at bounding box center [310, 325] width 88 height 20
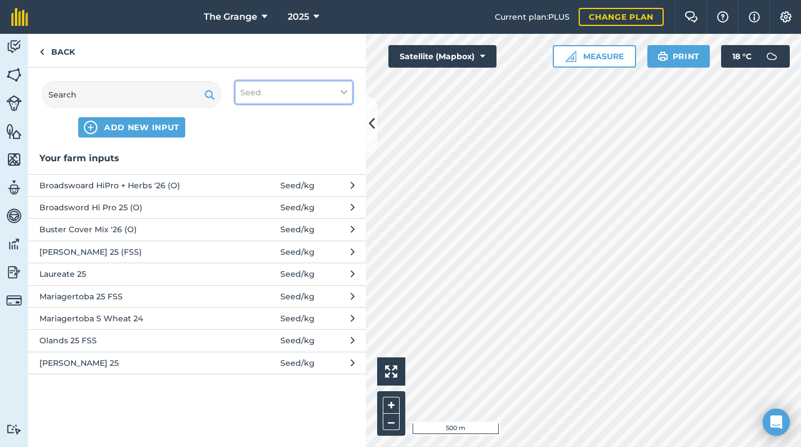
click at [280, 94] on button "Seed" at bounding box center [293, 92] width 117 height 23
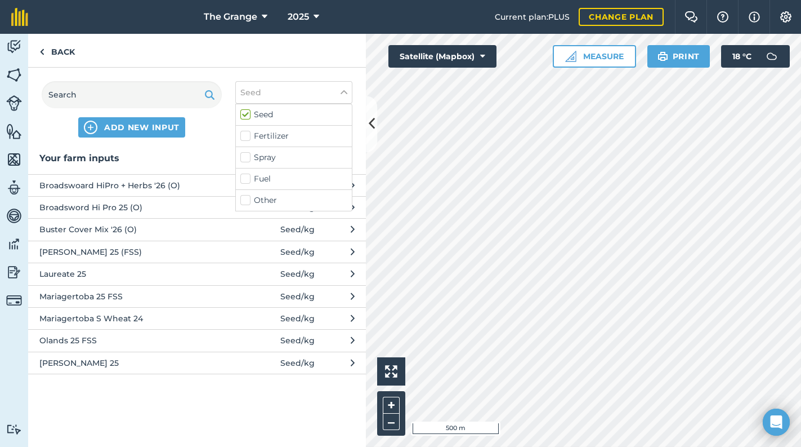
click at [278, 206] on div "Other" at bounding box center [294, 200] width 116 height 21
click at [264, 204] on label "Other" at bounding box center [293, 200] width 107 height 12
click at [248, 202] on input "Other" at bounding box center [243, 197] width 7 height 7
checkbox input "true"
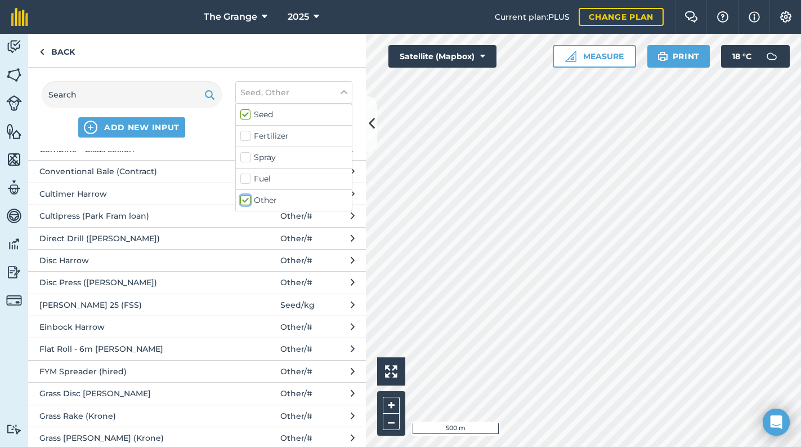
scroll to position [239, 0]
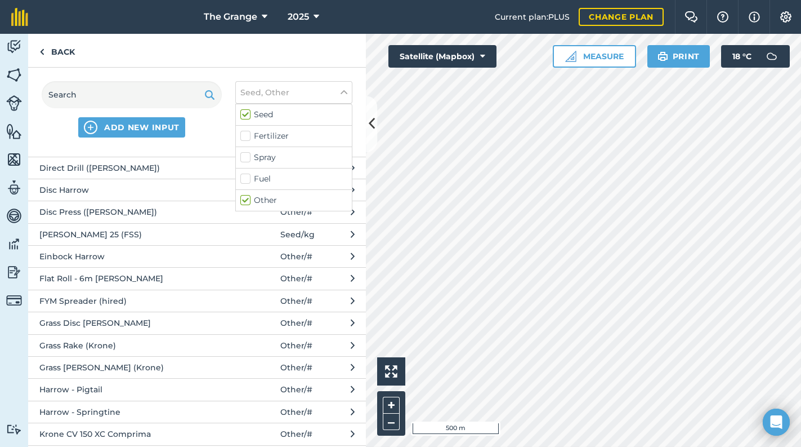
click at [100, 273] on span "Flat Roll - 6m [PERSON_NAME]" at bounding box center [131, 278] width 184 height 12
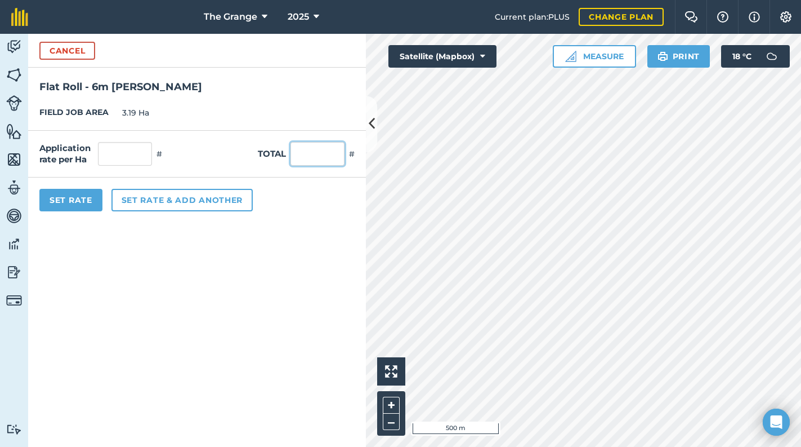
click at [328, 151] on input "text" at bounding box center [318, 154] width 54 height 24
type input "1"
type input "0.313"
click at [268, 237] on form "Cancel Flat Roll - 6m [PERSON_NAME] FIELD JOB AREA 3.19 Ha Application rate per…" at bounding box center [197, 240] width 338 height 413
click at [60, 206] on button "Set Rate" at bounding box center [70, 200] width 63 height 23
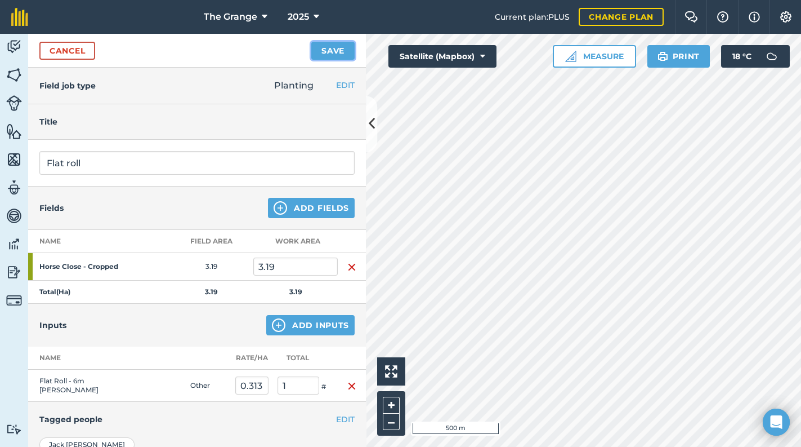
click at [322, 50] on button "Save" at bounding box center [332, 51] width 43 height 18
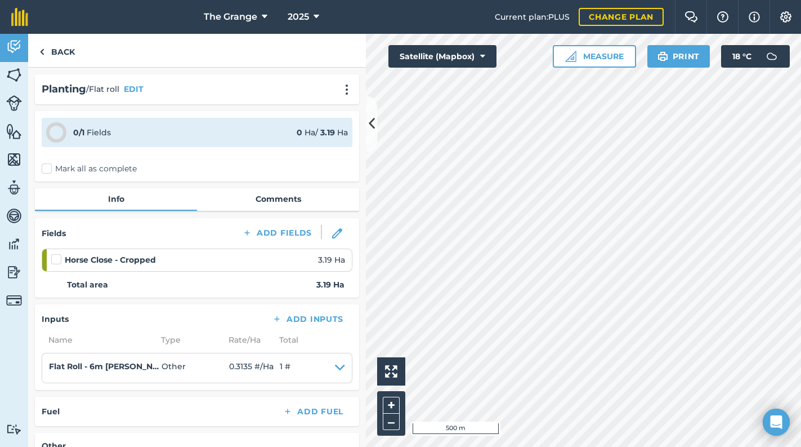
click at [91, 168] on label "Mark all as complete" at bounding box center [89, 169] width 95 height 12
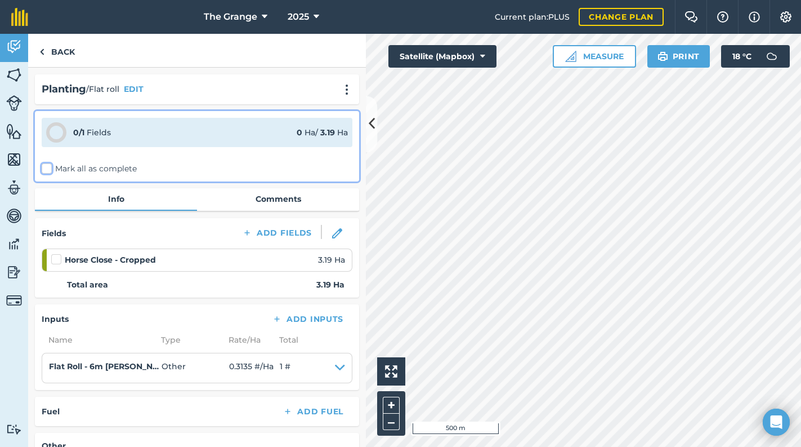
click at [49, 168] on input "Mark all as complete" at bounding box center [45, 166] width 7 height 7
checkbox input "false"
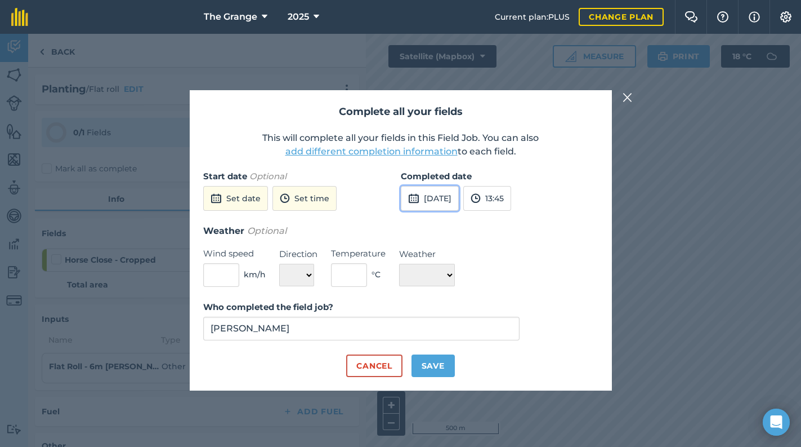
click at [458, 194] on button "[DATE]" at bounding box center [430, 198] width 58 height 25
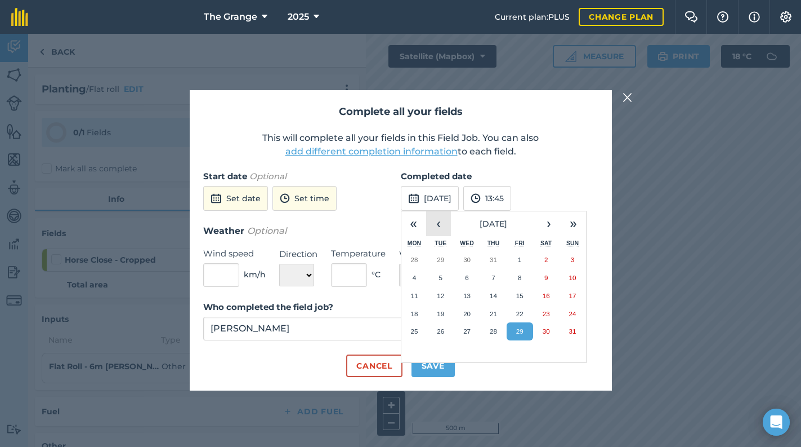
click at [439, 222] on button "‹" at bounding box center [438, 223] width 25 height 25
click at [440, 222] on button "‹" at bounding box center [438, 223] width 25 height 25
click at [517, 276] on button "6" at bounding box center [520, 278] width 26 height 18
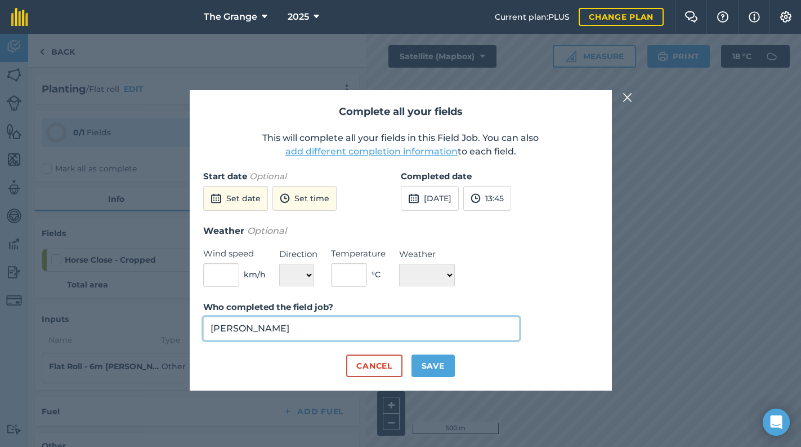
click at [471, 332] on input "[PERSON_NAME]" at bounding box center [361, 328] width 317 height 24
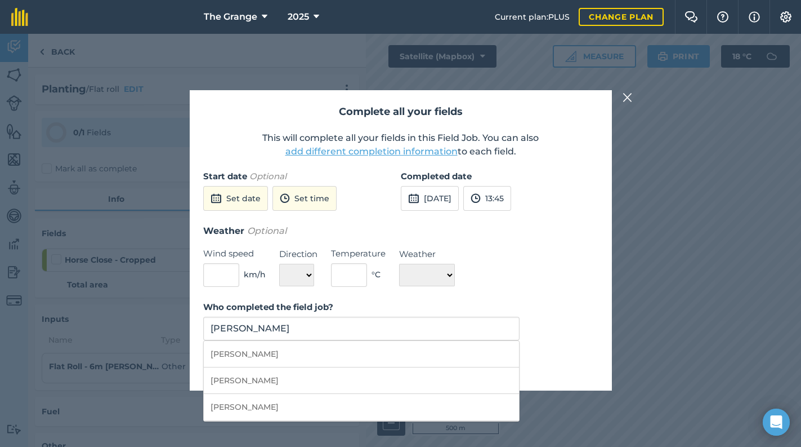
click at [470, 354] on li "[PERSON_NAME]" at bounding box center [362, 354] width 316 height 26
type input "[PERSON_NAME]"
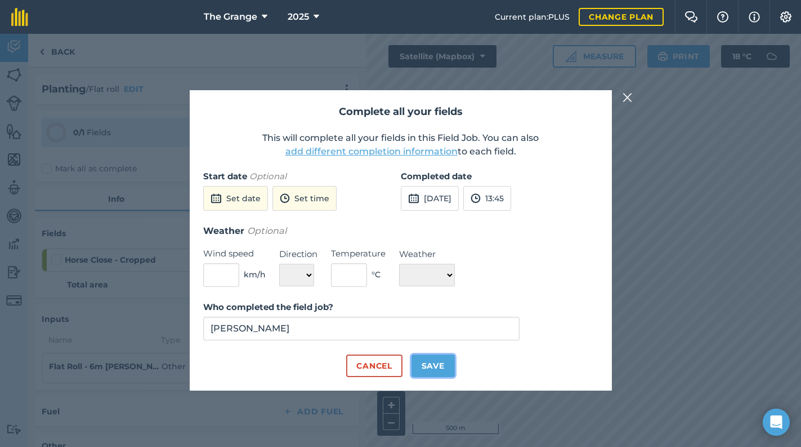
click at [439, 363] on button "Save" at bounding box center [433, 365] width 43 height 23
checkbox input "true"
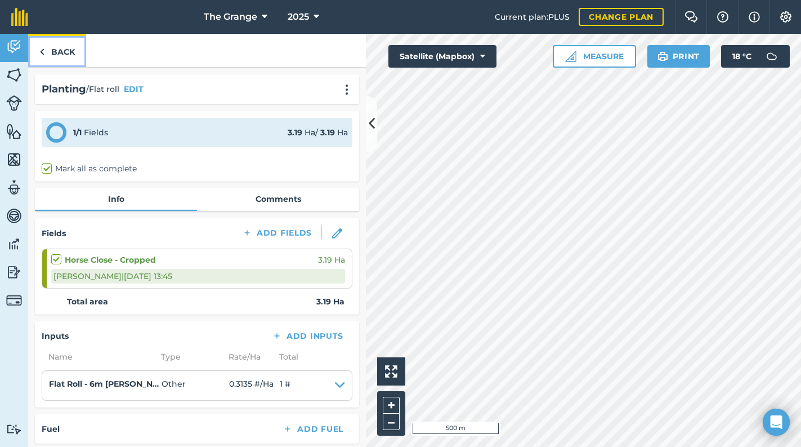
click at [66, 43] on link "Back" at bounding box center [57, 50] width 58 height 33
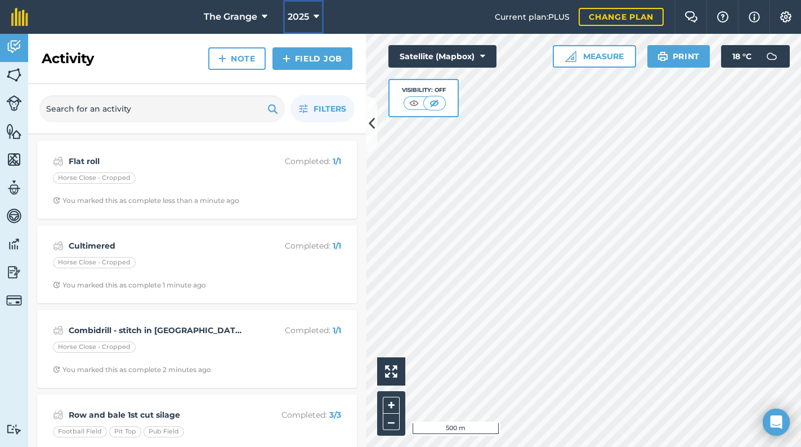
click at [302, 8] on button "2025" at bounding box center [303, 17] width 41 height 34
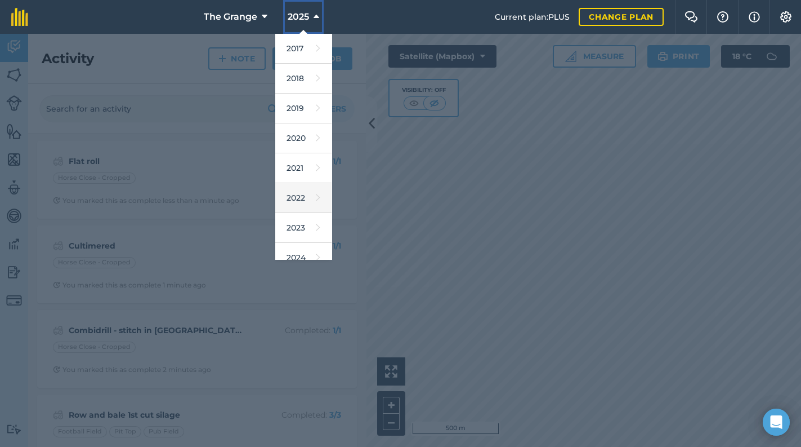
scroll to position [102, 0]
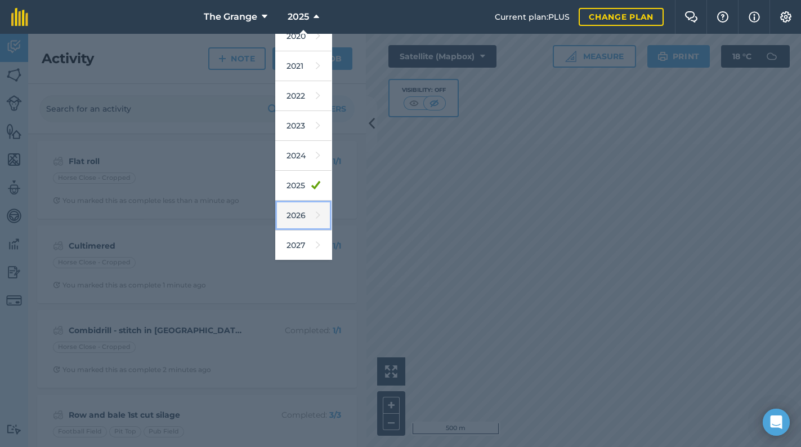
click at [316, 209] on icon at bounding box center [318, 215] width 5 height 16
